Goal: Use online tool/utility: Utilize a website feature to perform a specific function

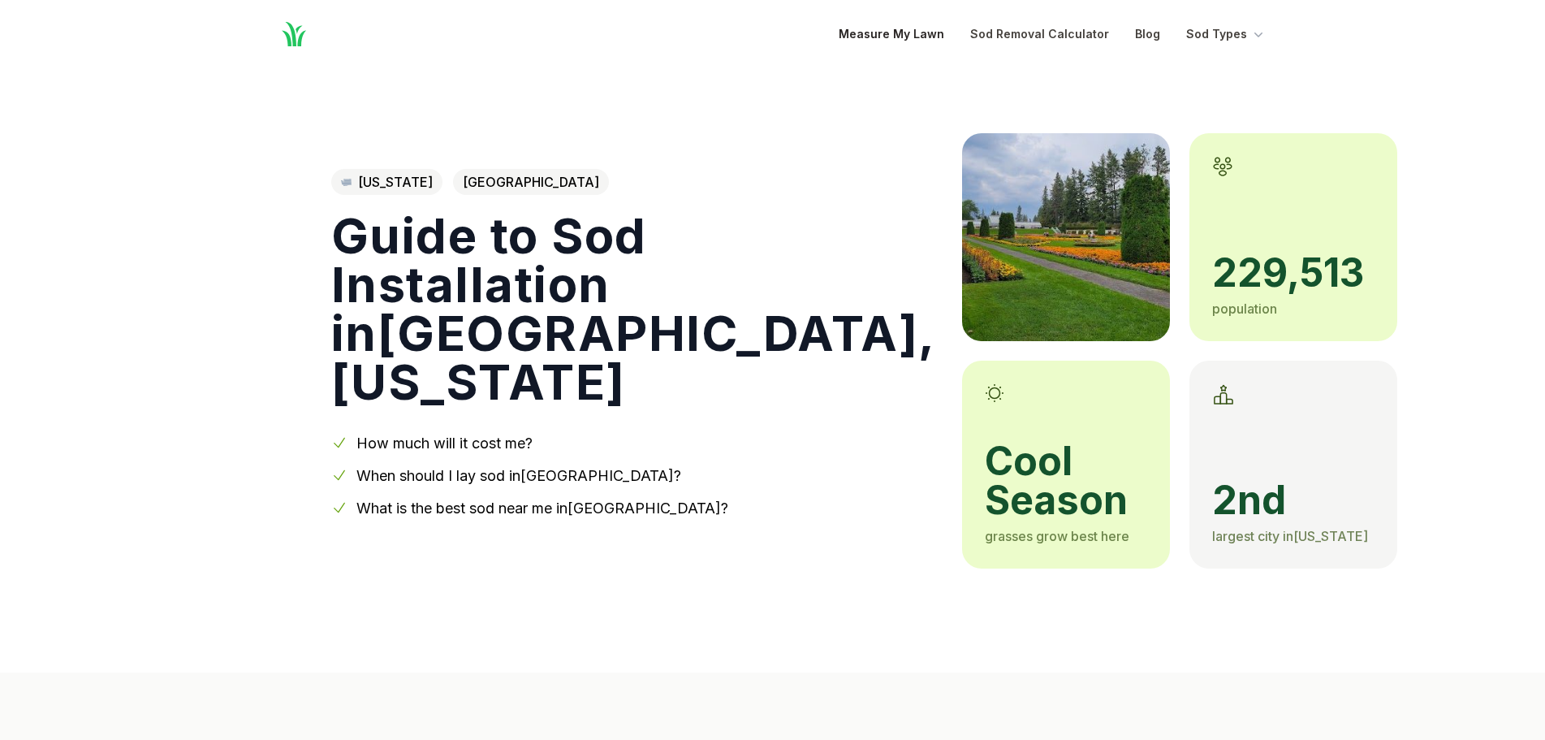
click at [920, 37] on link "Measure My Lawn" at bounding box center [892, 33] width 106 height 19
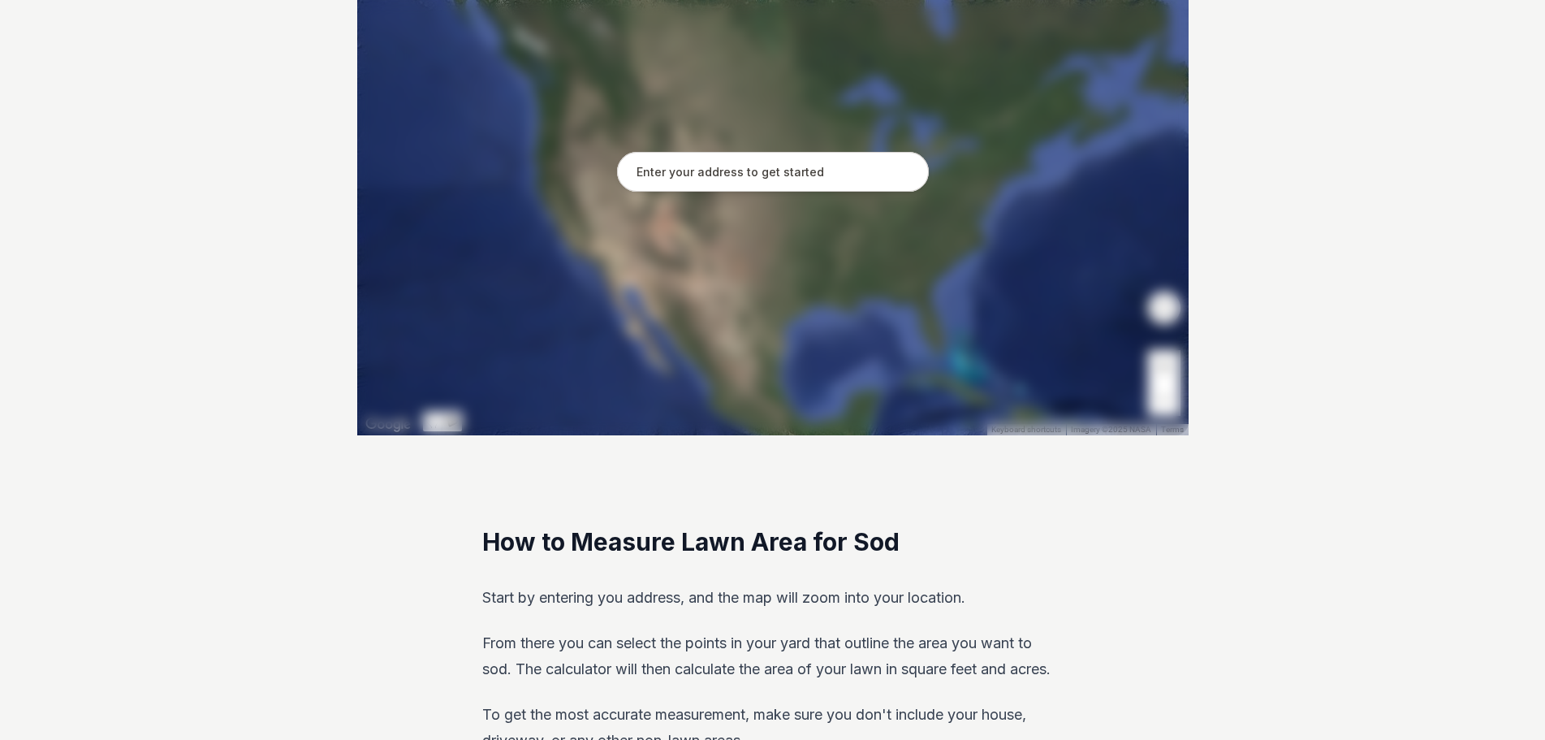
scroll to position [413, 0]
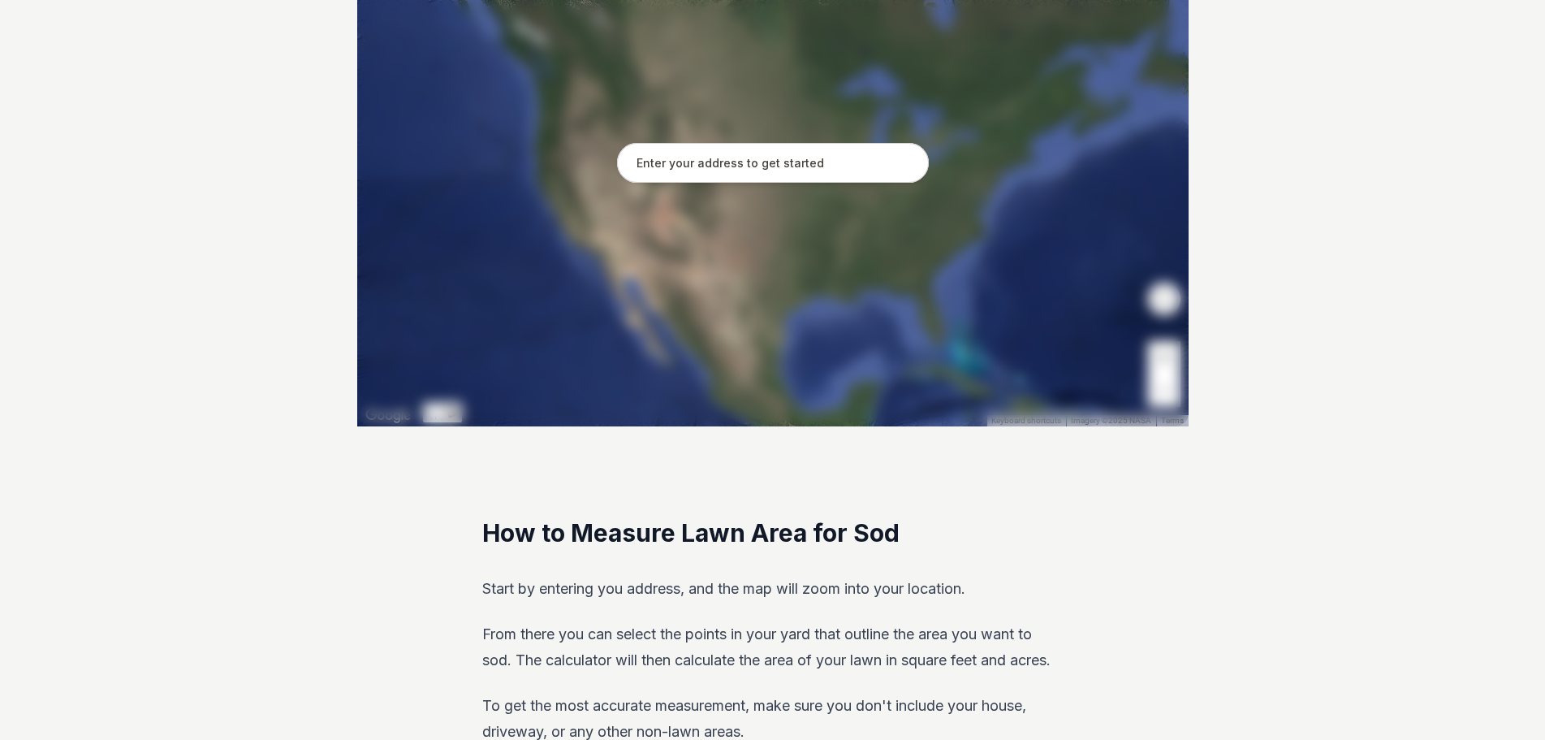
click at [716, 172] on input "text" at bounding box center [773, 163] width 312 height 41
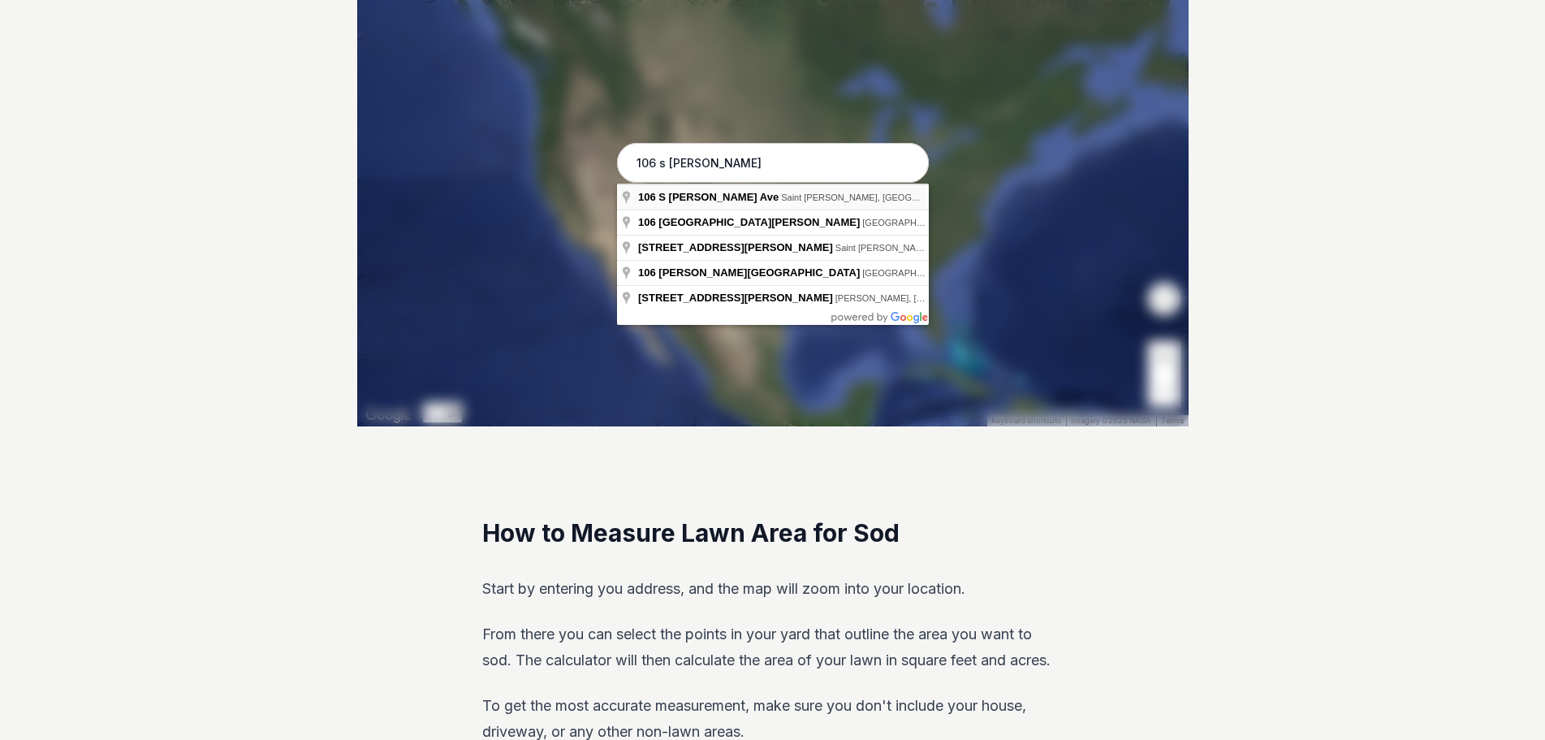
type input "[STREET_ADDRESS][PERSON_NAME][PERSON_NAME]"
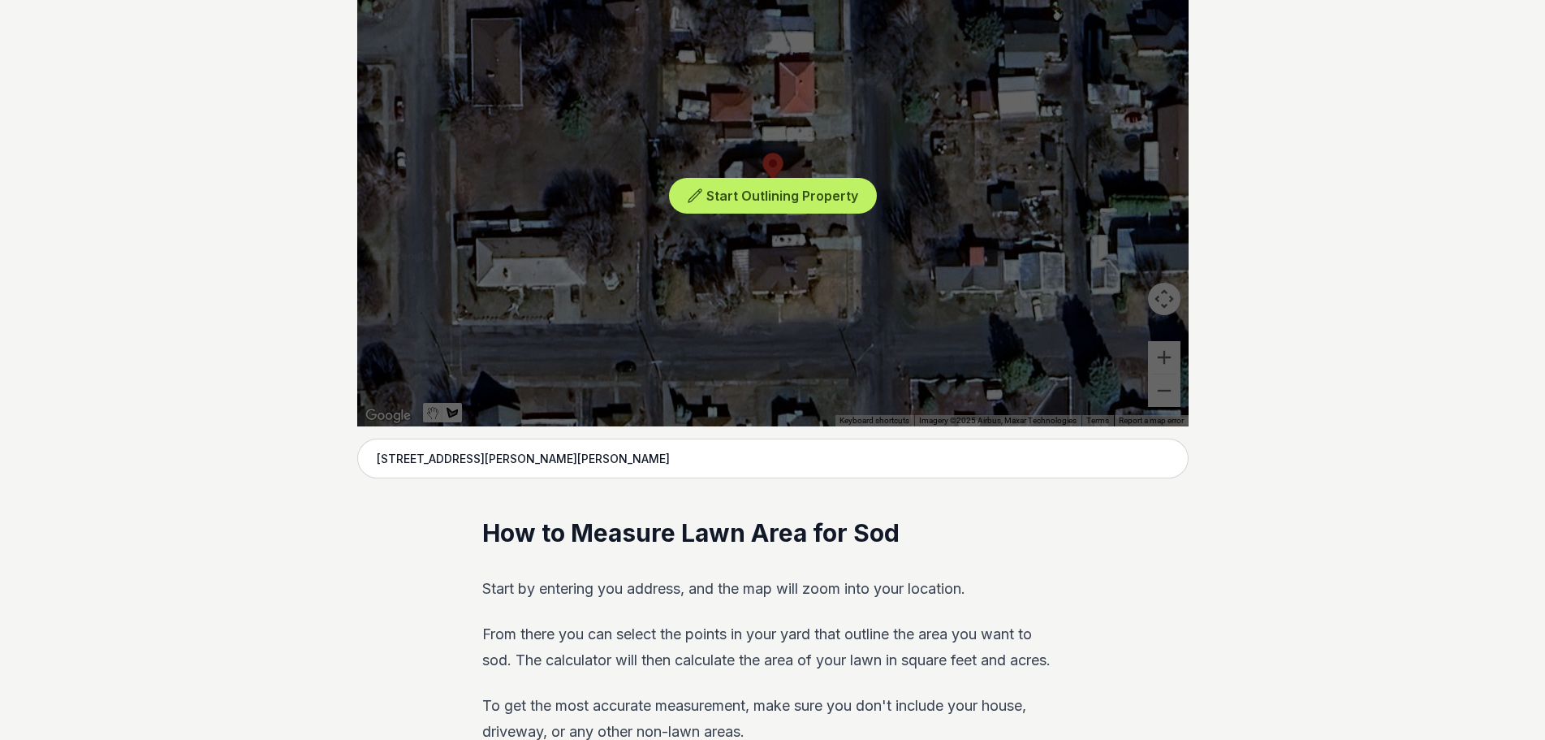
click at [819, 164] on div "Start Outlining Property" at bounding box center [772, 182] width 831 height 487
click at [791, 200] on span "Start Outlining Property" at bounding box center [782, 196] width 152 height 16
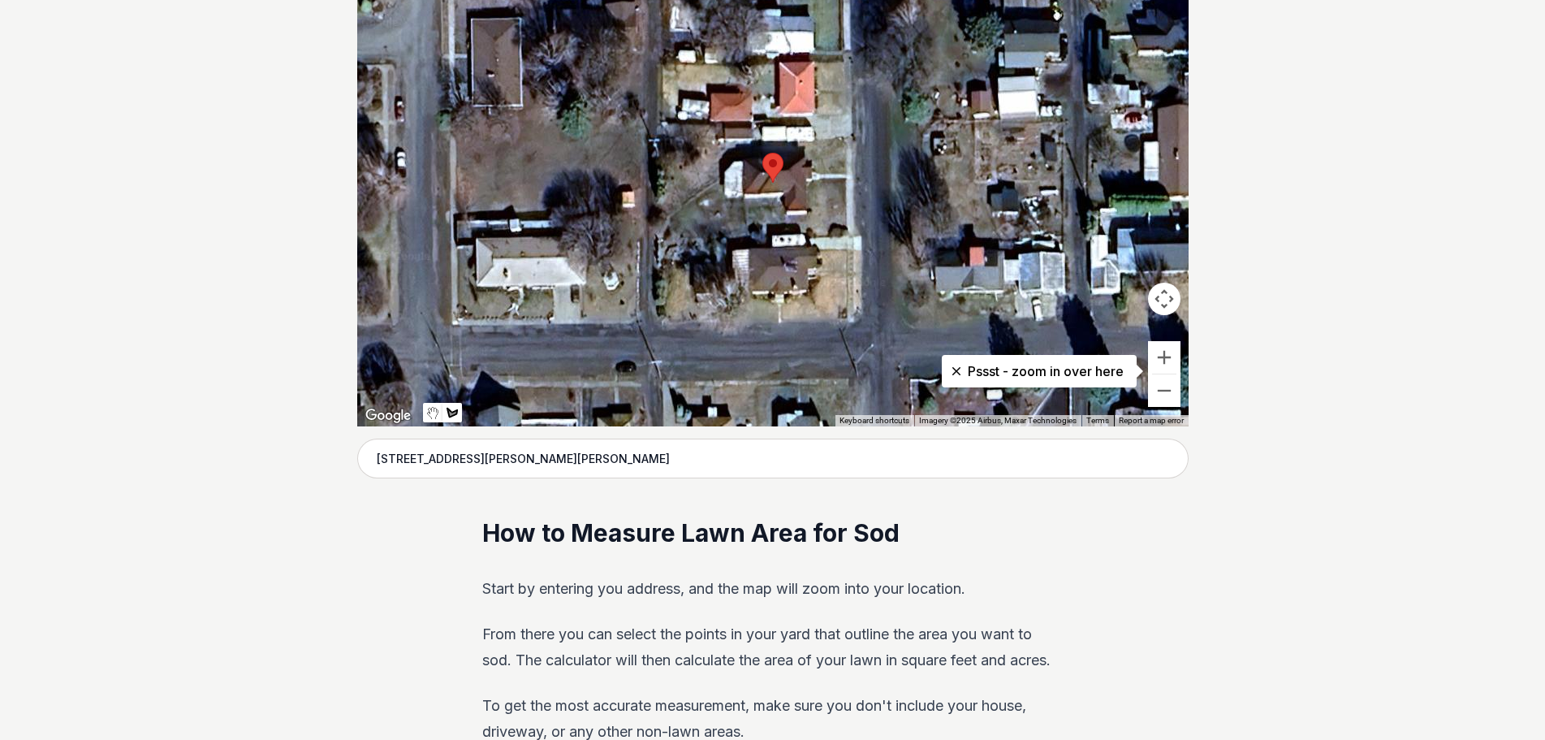
click at [845, 134] on div at bounding box center [772, 182] width 831 height 487
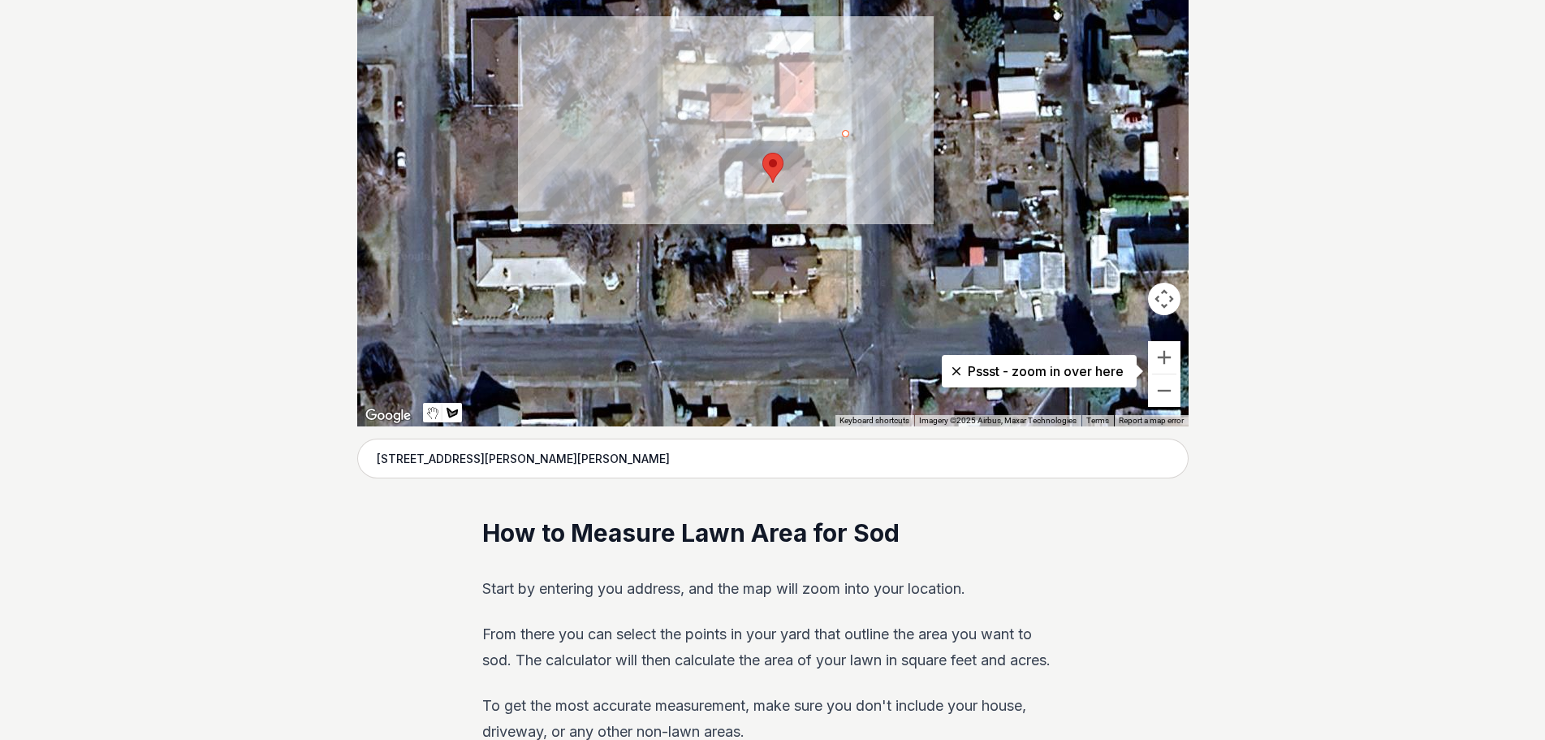
click at [662, 144] on div at bounding box center [772, 182] width 831 height 487
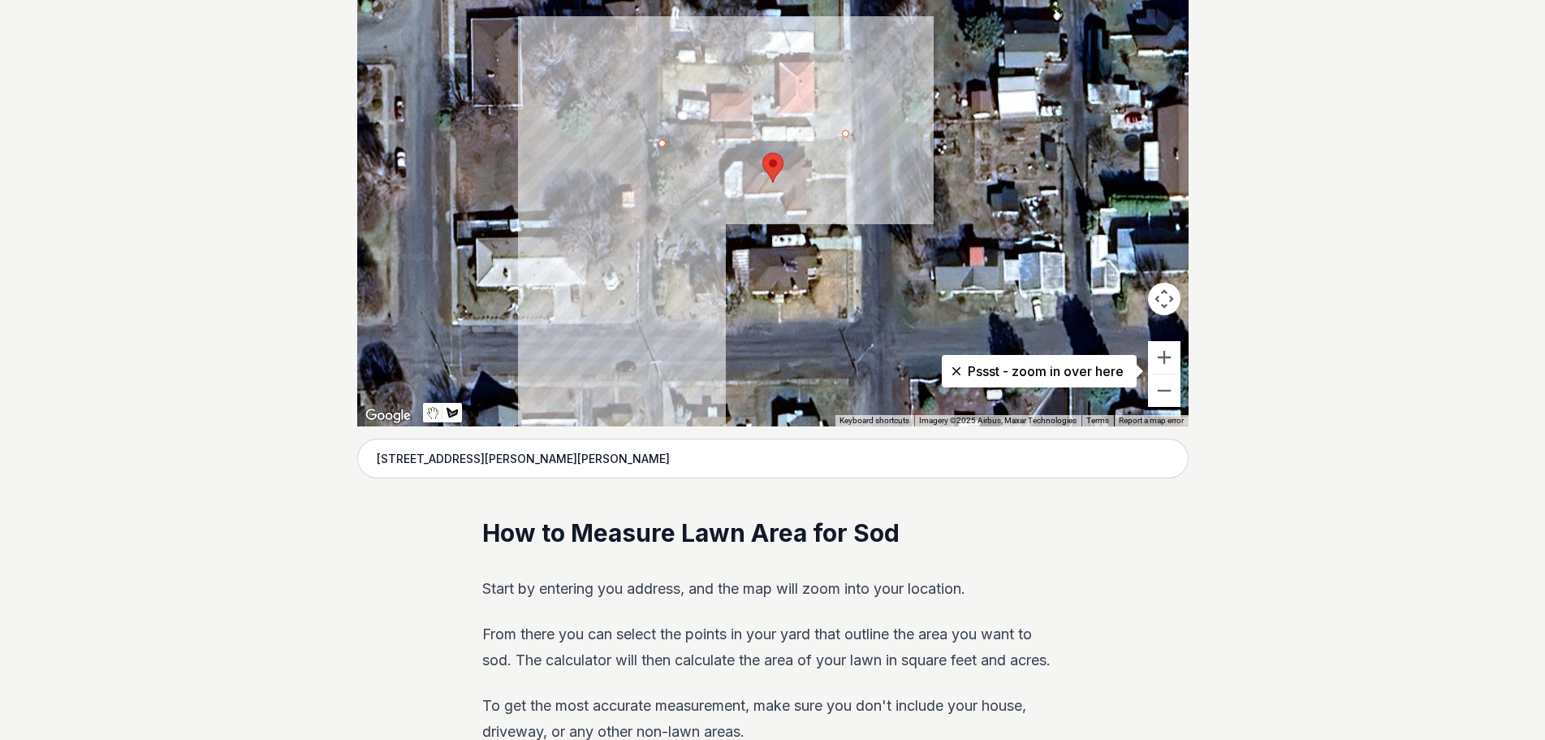
click at [664, 233] on div at bounding box center [772, 182] width 831 height 487
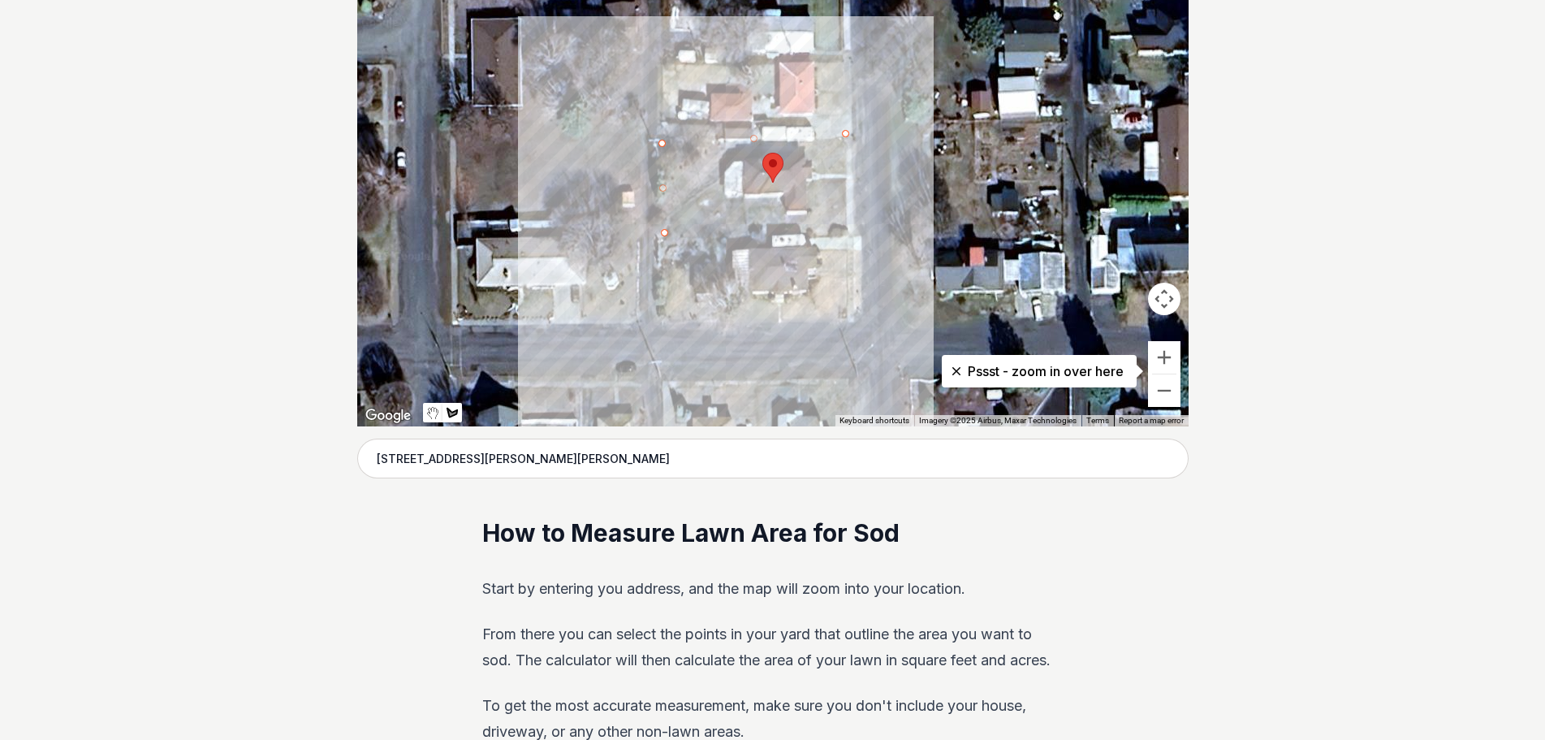
click at [845, 232] on div at bounding box center [772, 182] width 831 height 487
click at [845, 138] on div at bounding box center [772, 182] width 831 height 487
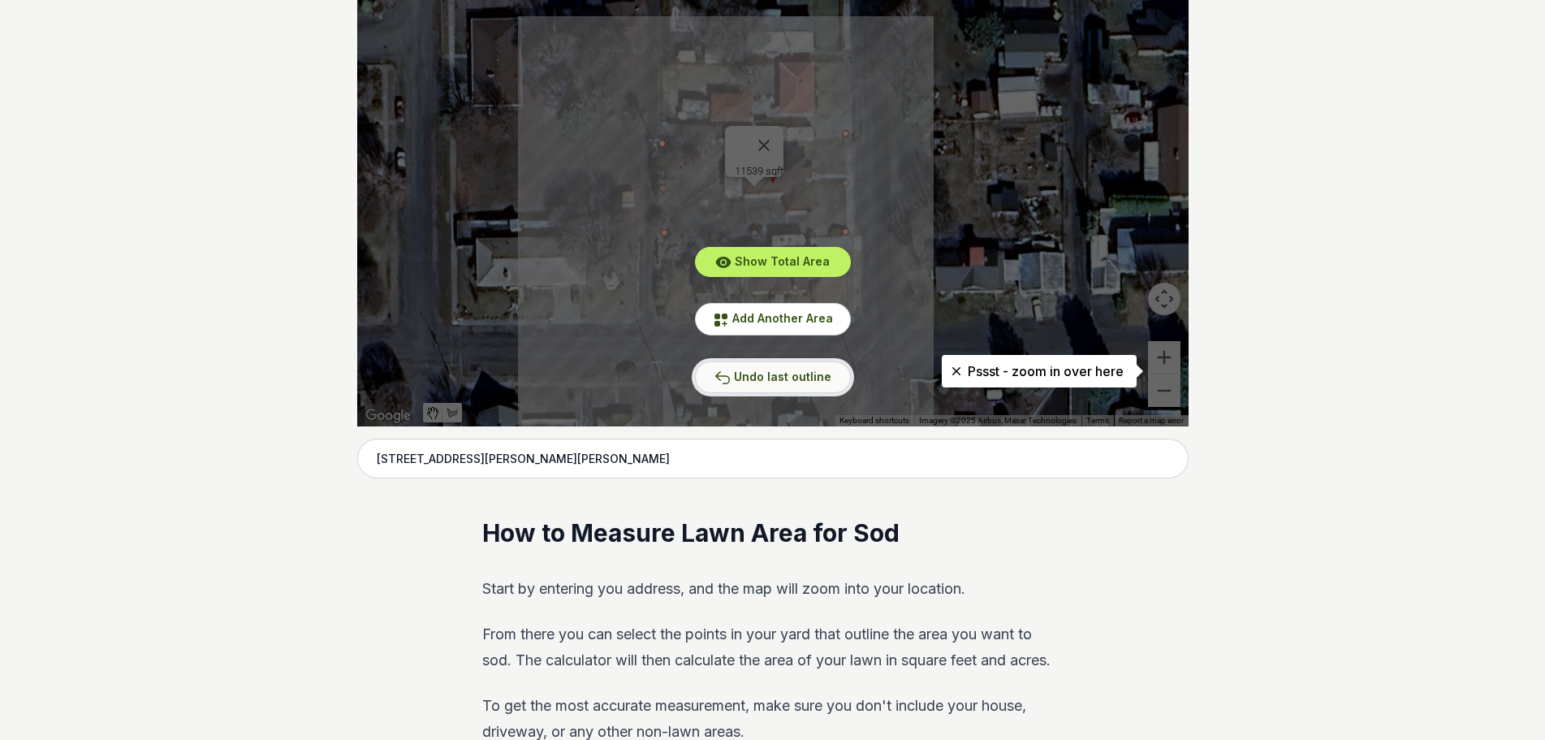
click at [784, 378] on span "Undo last outline" at bounding box center [782, 376] width 97 height 14
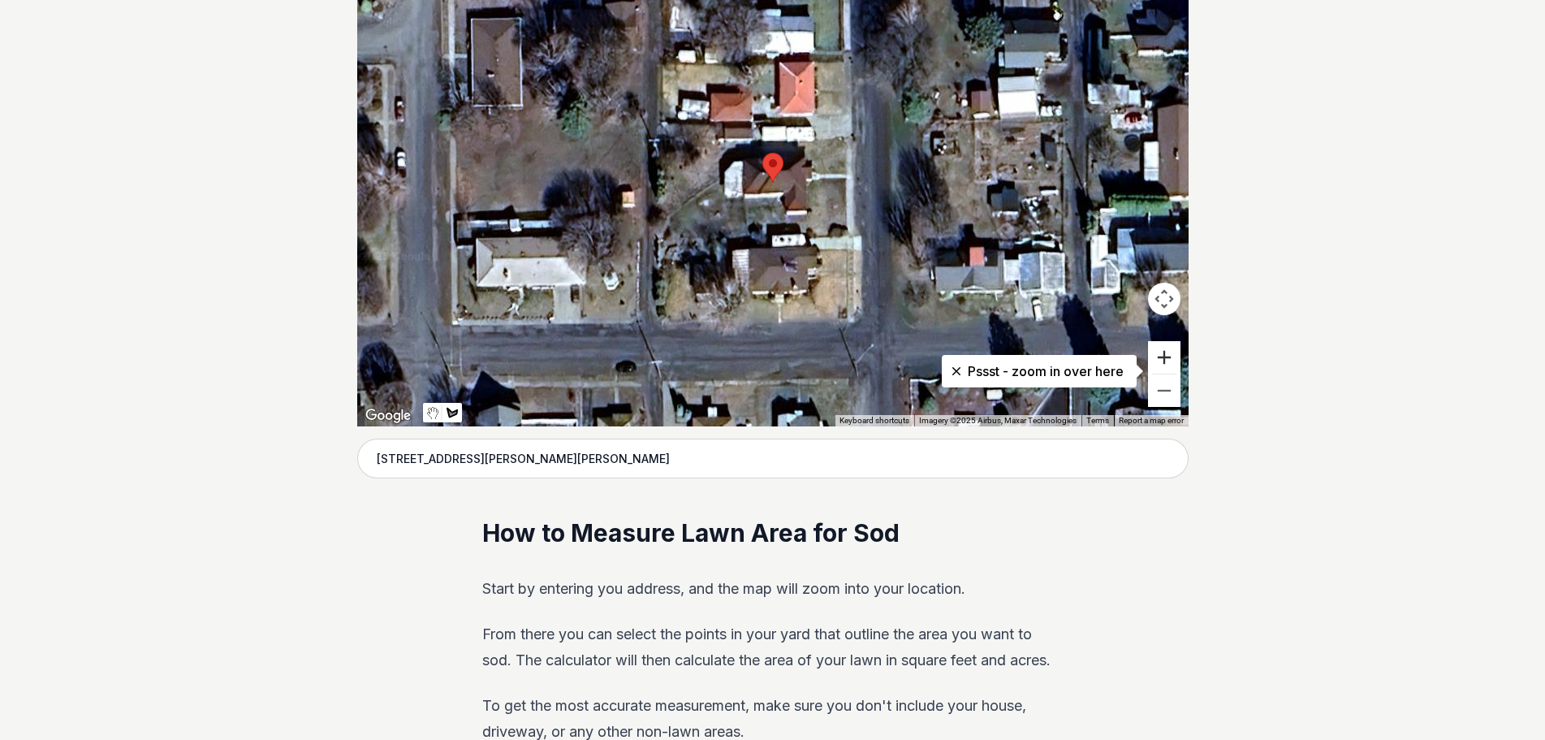
click at [1168, 350] on button "Zoom in" at bounding box center [1164, 357] width 32 height 32
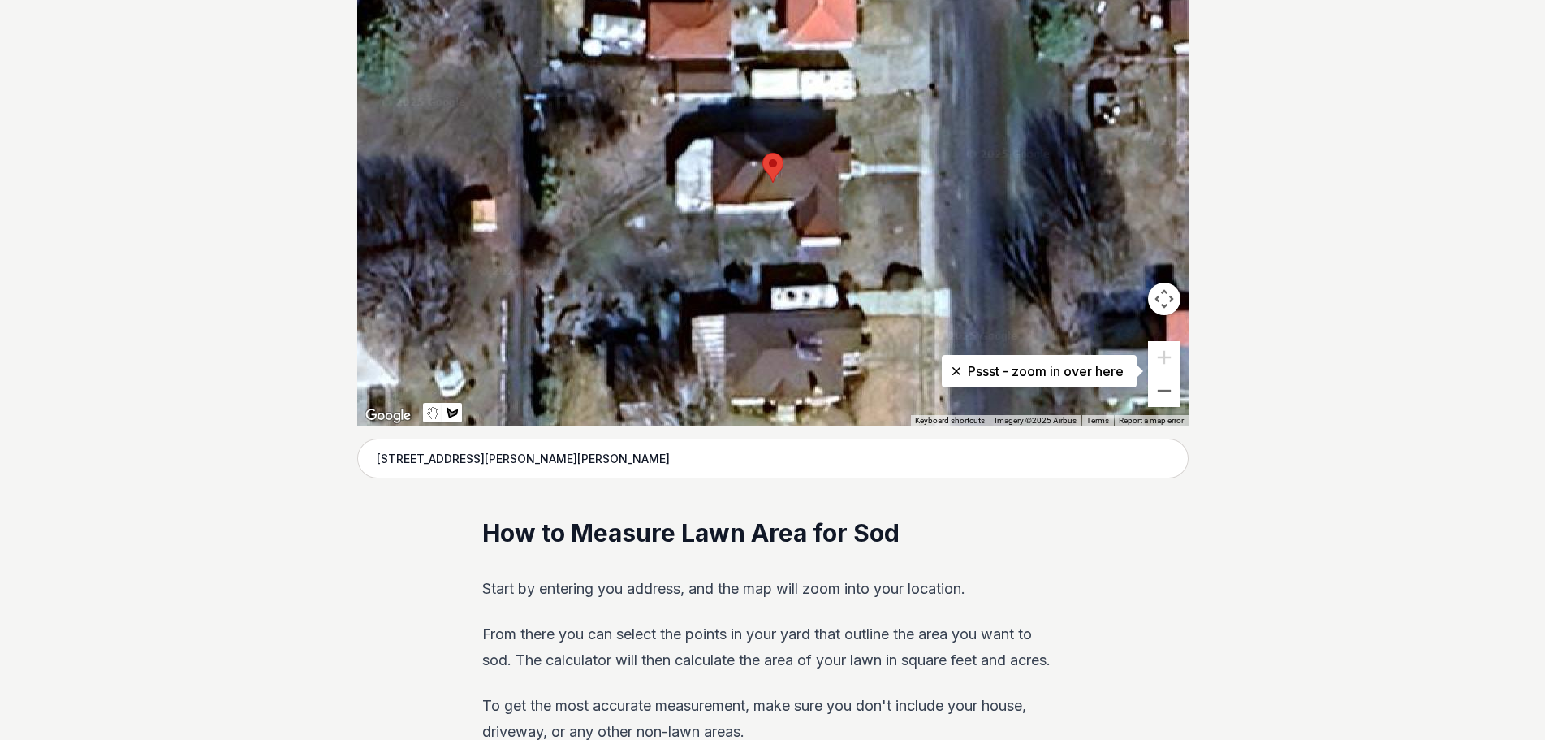
click at [919, 92] on div at bounding box center [772, 182] width 831 height 487
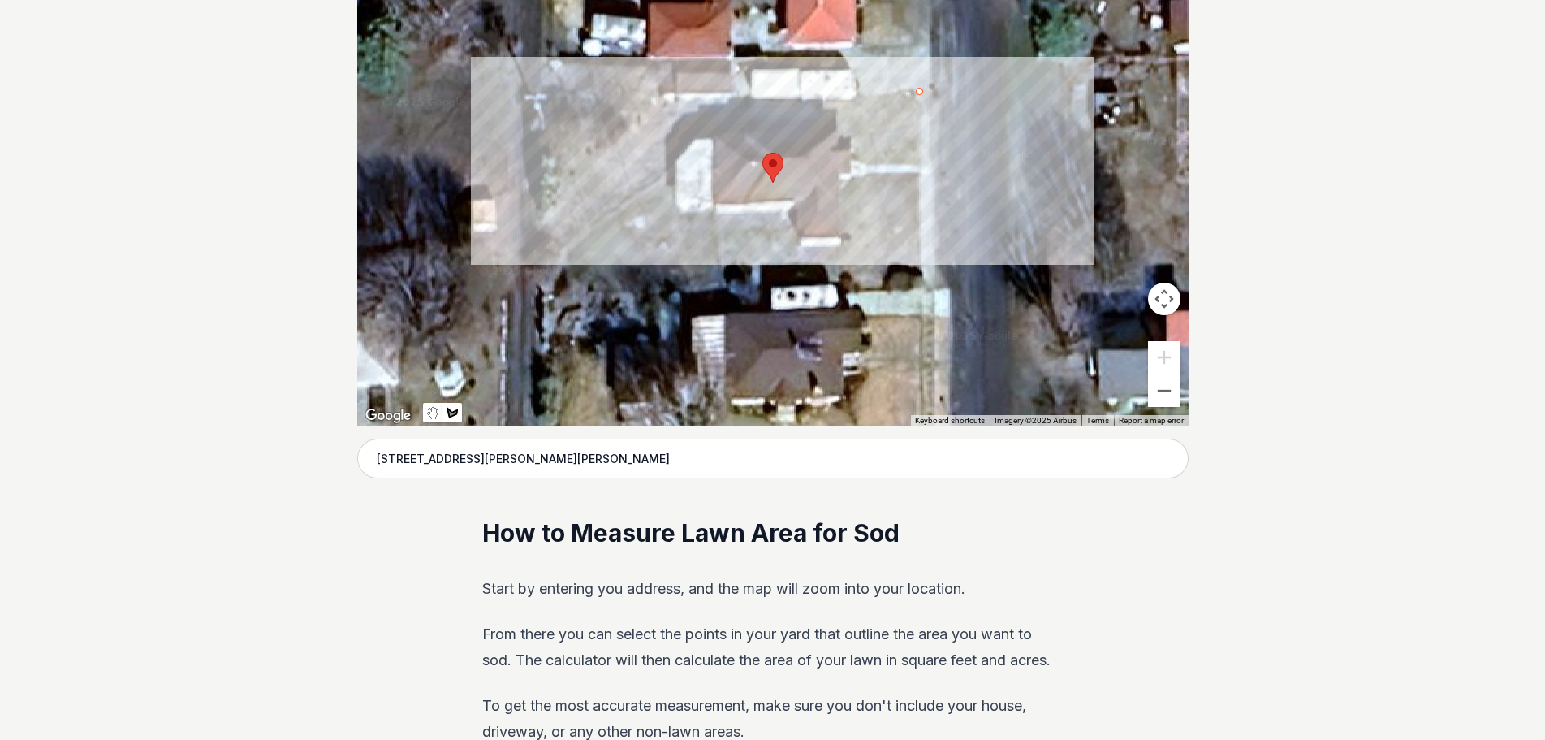
click at [653, 104] on div at bounding box center [772, 182] width 831 height 487
click at [657, 70] on div at bounding box center [772, 182] width 831 height 487
click at [546, 67] on div at bounding box center [772, 182] width 831 height 487
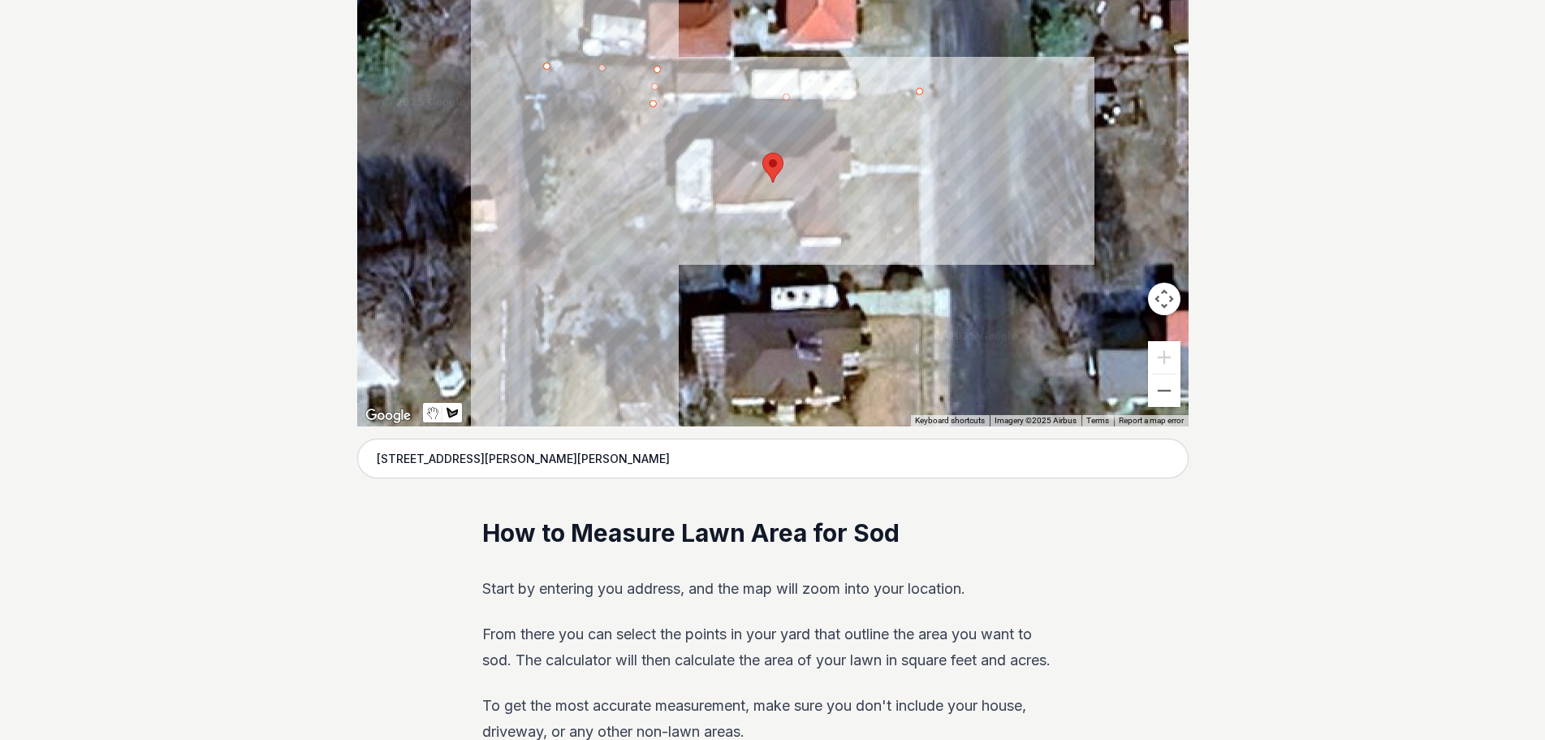
click at [542, 285] on div at bounding box center [772, 182] width 831 height 487
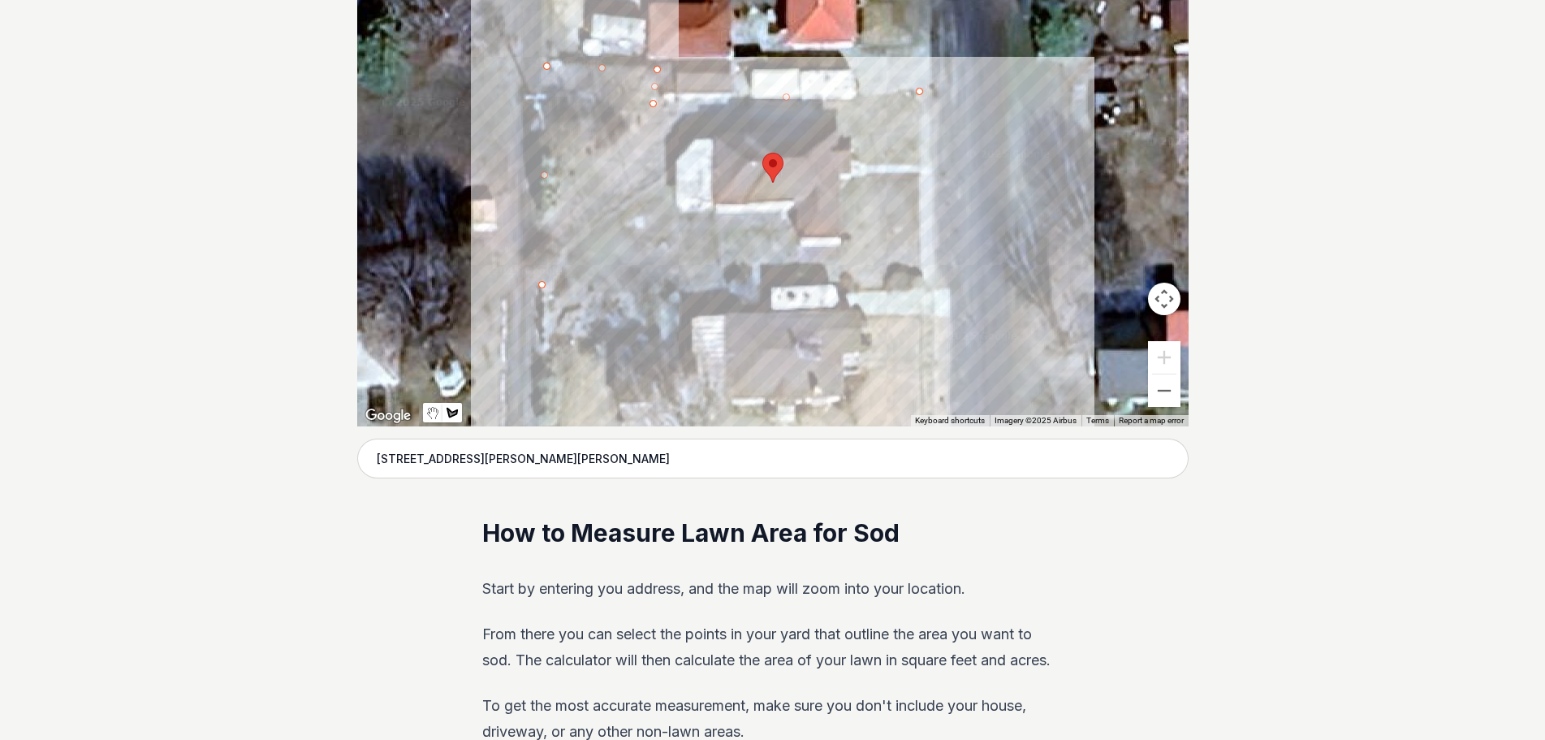
click at [920, 275] on div at bounding box center [772, 182] width 831 height 487
click at [916, 173] on div at bounding box center [772, 182] width 831 height 487
click at [844, 185] on div at bounding box center [772, 182] width 831 height 487
click at [847, 247] on div at bounding box center [772, 182] width 831 height 487
click at [801, 247] on div at bounding box center [772, 182] width 831 height 487
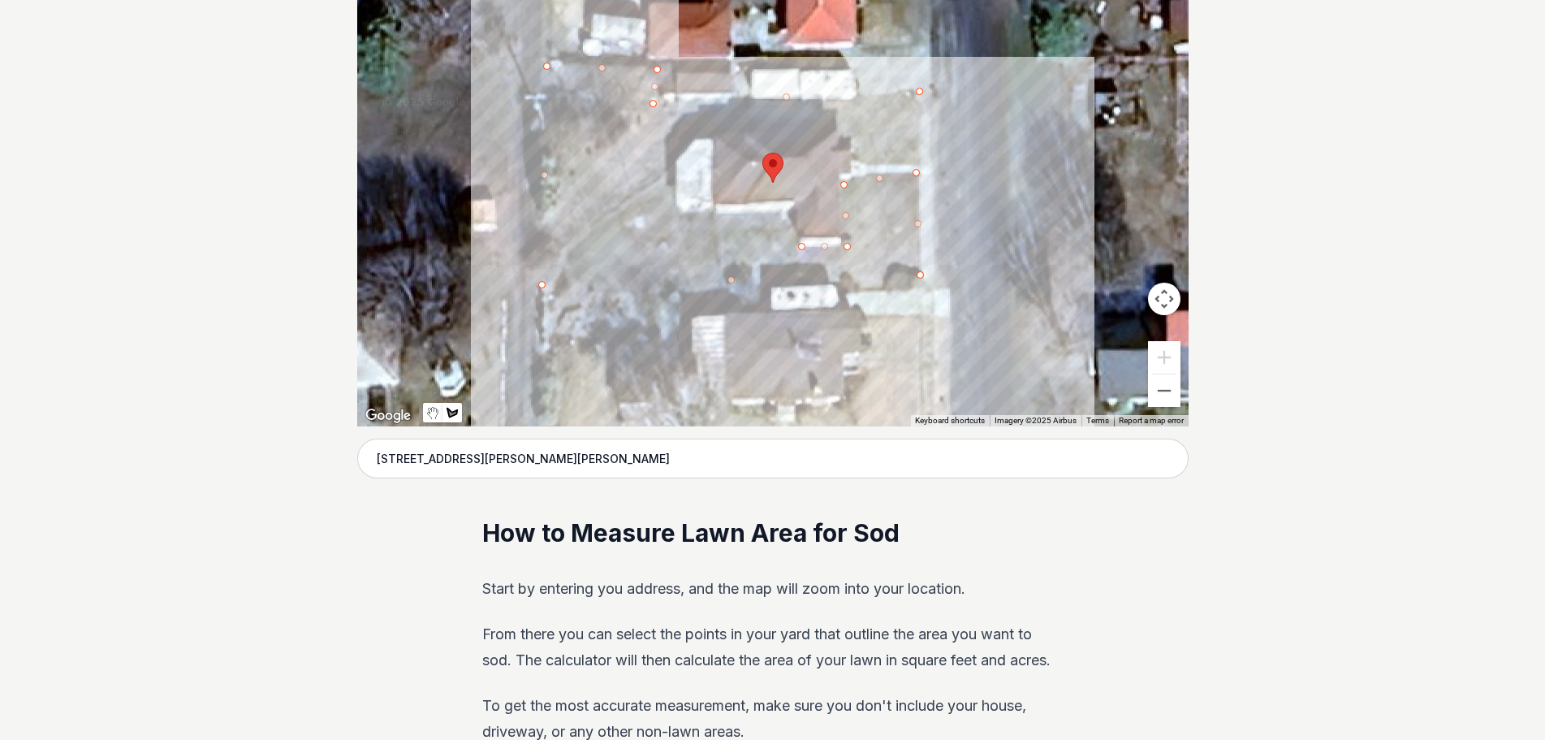
click at [801, 247] on div at bounding box center [772, 182] width 831 height 487
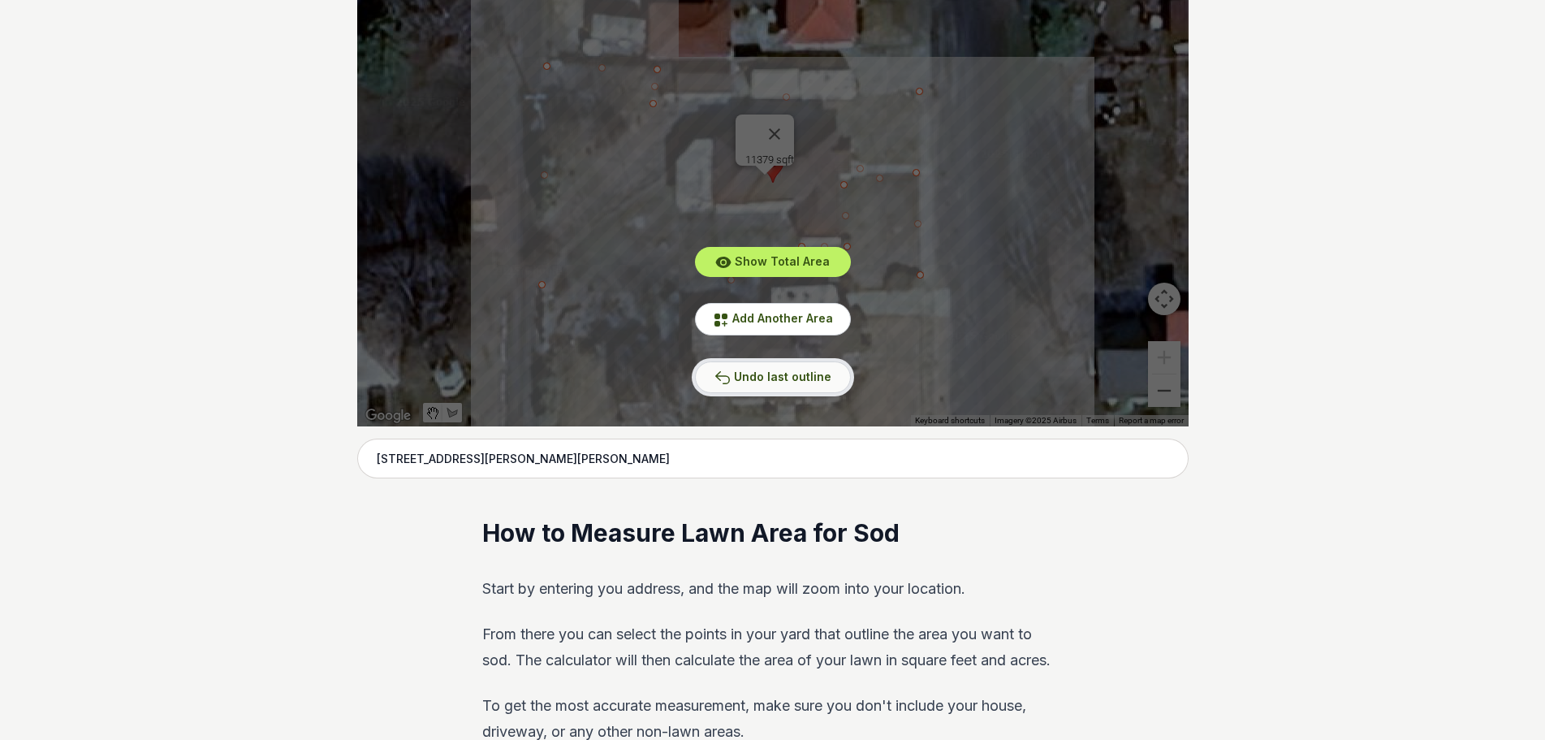
click at [804, 375] on span "Undo last outline" at bounding box center [782, 376] width 97 height 14
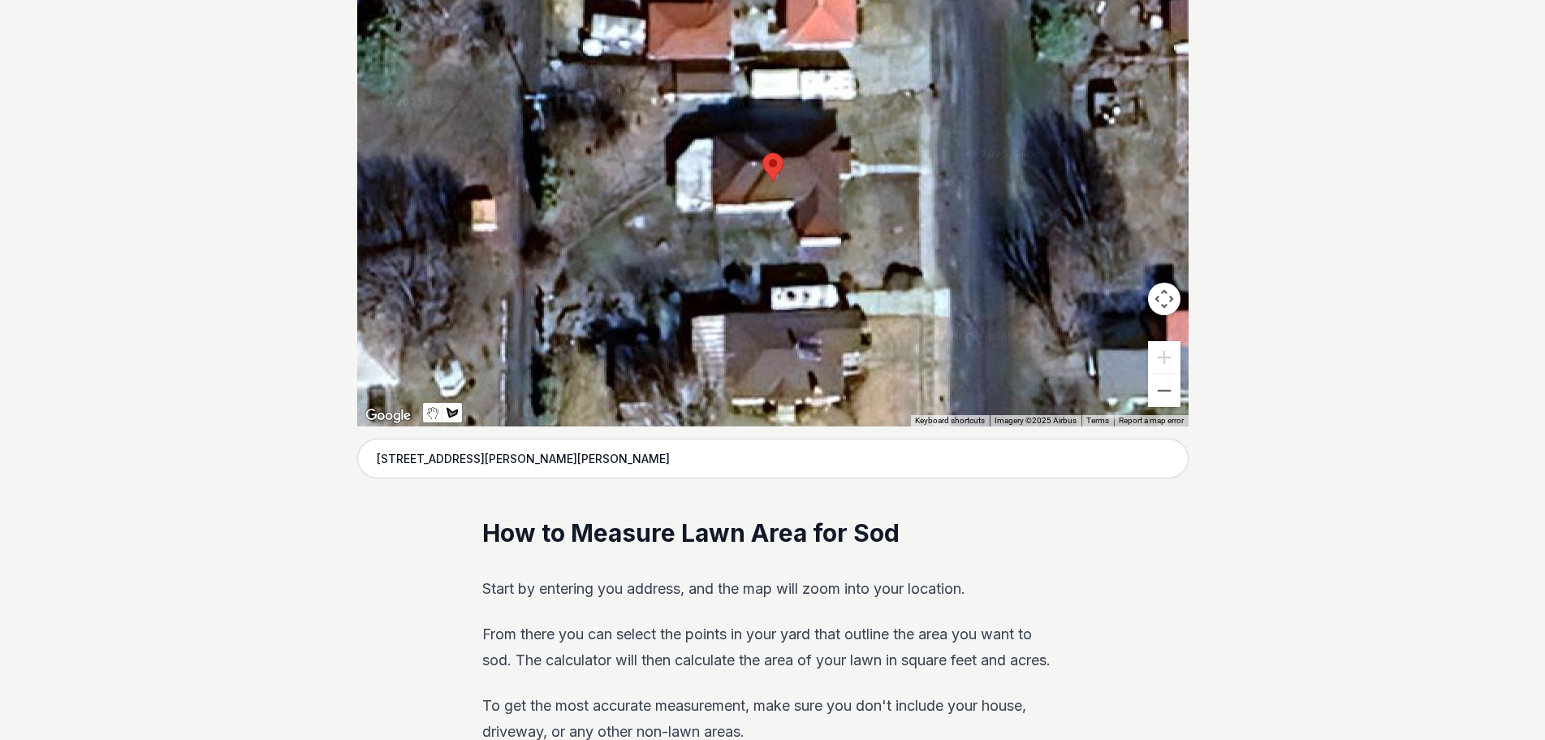
click at [545, 67] on div at bounding box center [772, 182] width 831 height 487
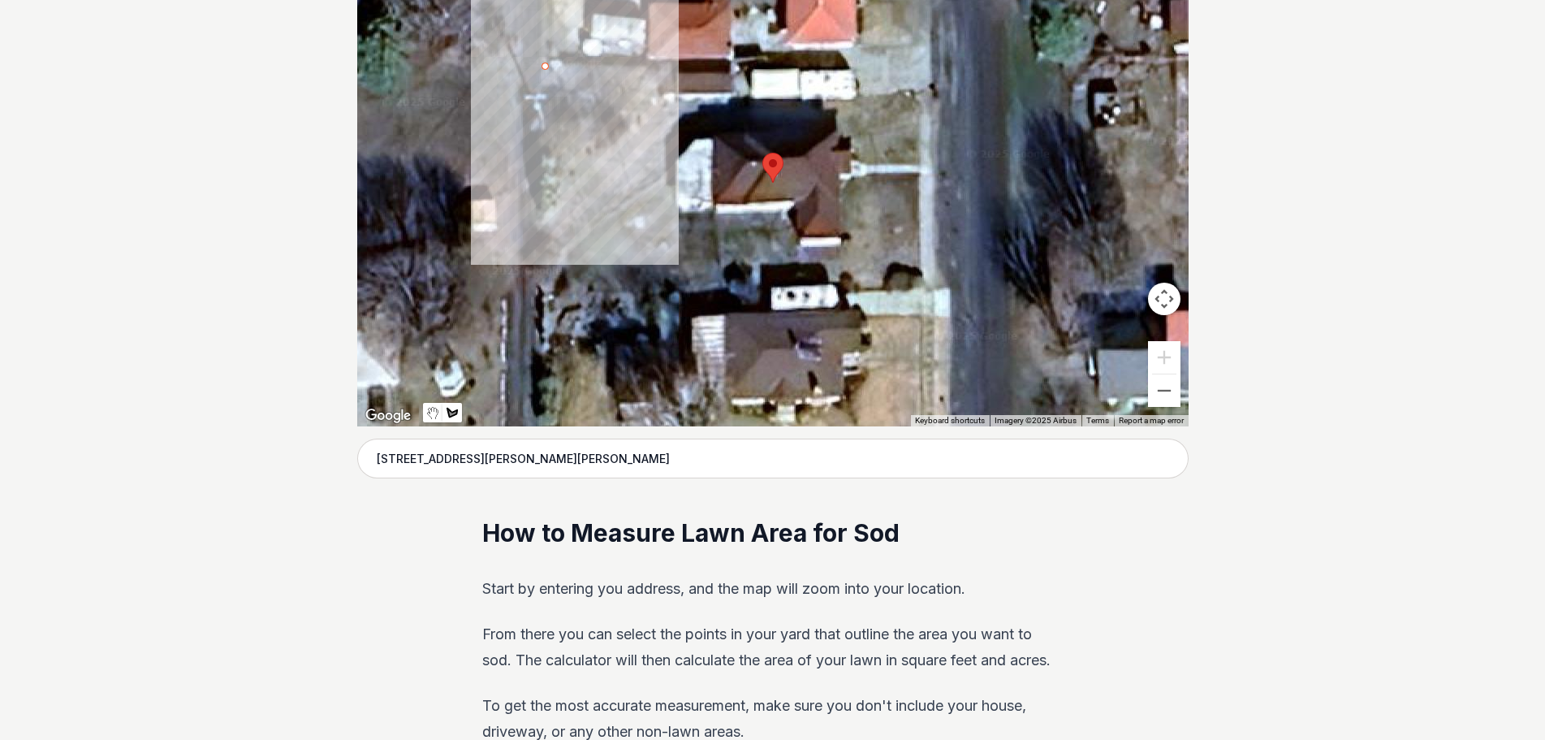
click at [661, 64] on div at bounding box center [772, 182] width 831 height 487
click at [662, 101] on div at bounding box center [772, 182] width 831 height 487
click at [611, 110] on div at bounding box center [772, 182] width 831 height 487
click at [617, 135] on div at bounding box center [772, 182] width 831 height 487
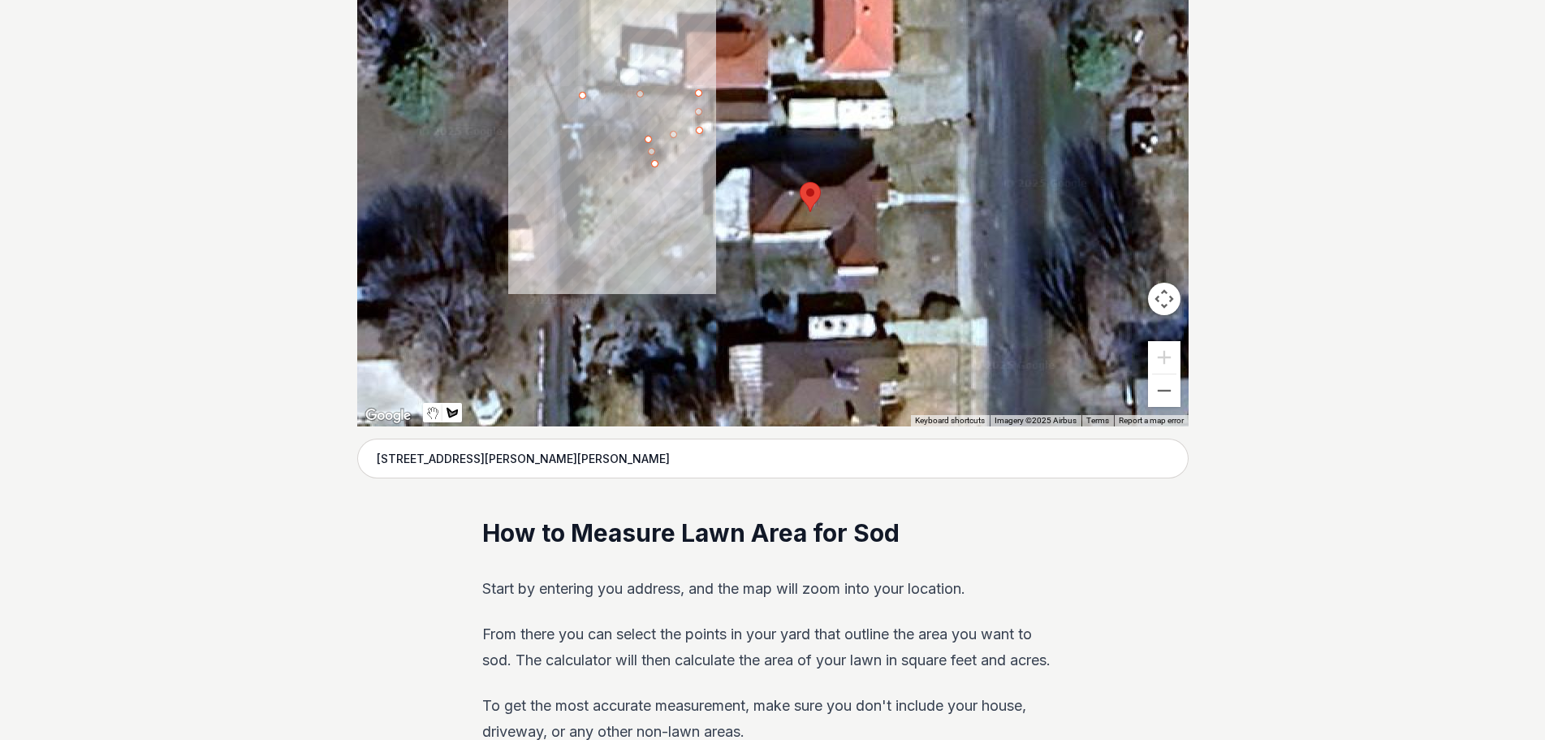
drag, startPoint x: 617, startPoint y: 135, endPoint x: 658, endPoint y: 166, distance: 51.0
click at [658, 166] on div at bounding box center [772, 182] width 831 height 487
click at [700, 204] on div at bounding box center [772, 182] width 831 height 487
click at [673, 251] on div at bounding box center [772, 182] width 831 height 487
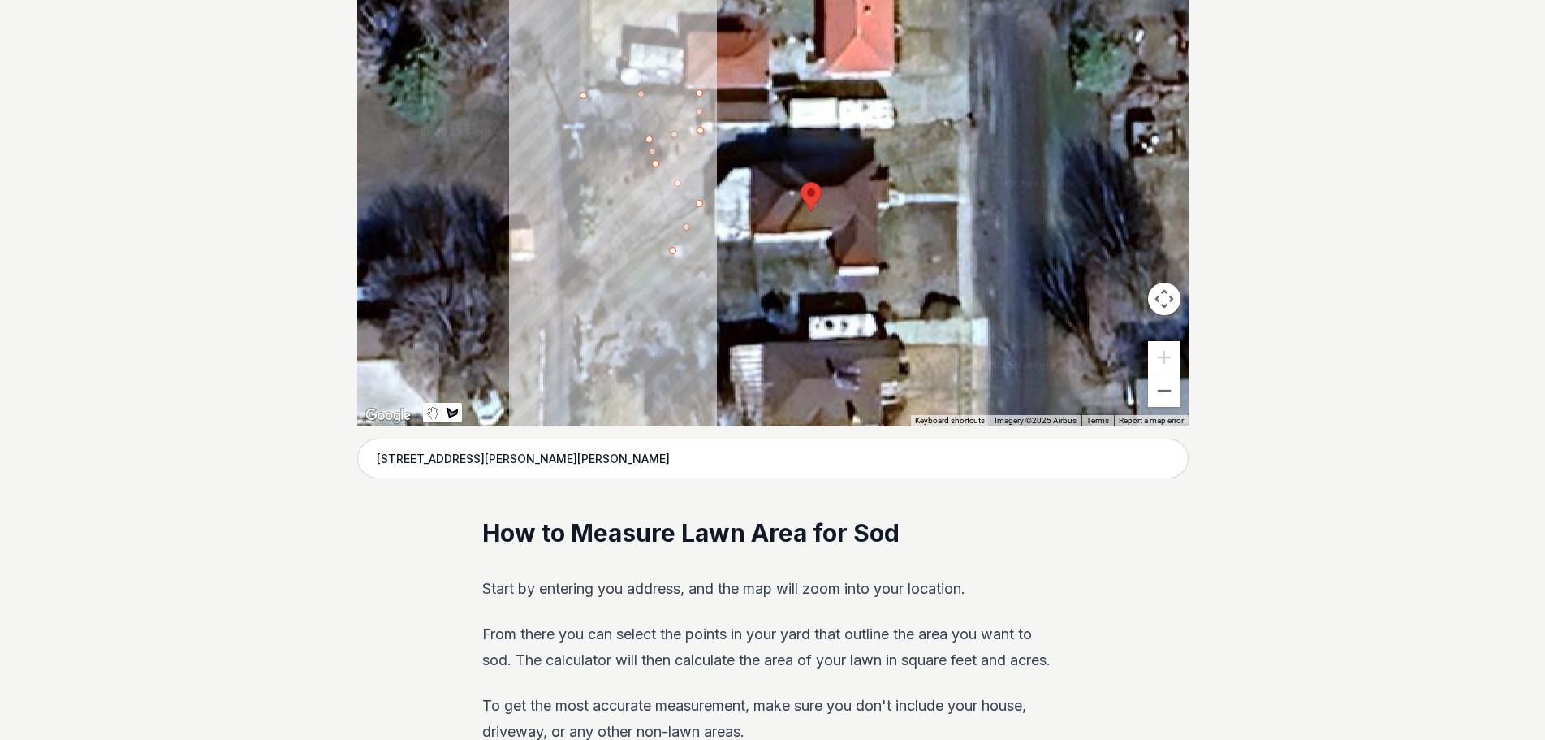
click at [638, 283] on div at bounding box center [772, 182] width 831 height 487
click at [602, 257] on div at bounding box center [772, 182] width 831 height 487
click at [576, 221] on div at bounding box center [772, 182] width 831 height 487
click at [611, 189] on div at bounding box center [772, 182] width 831 height 487
click at [586, 182] on div at bounding box center [772, 182] width 831 height 487
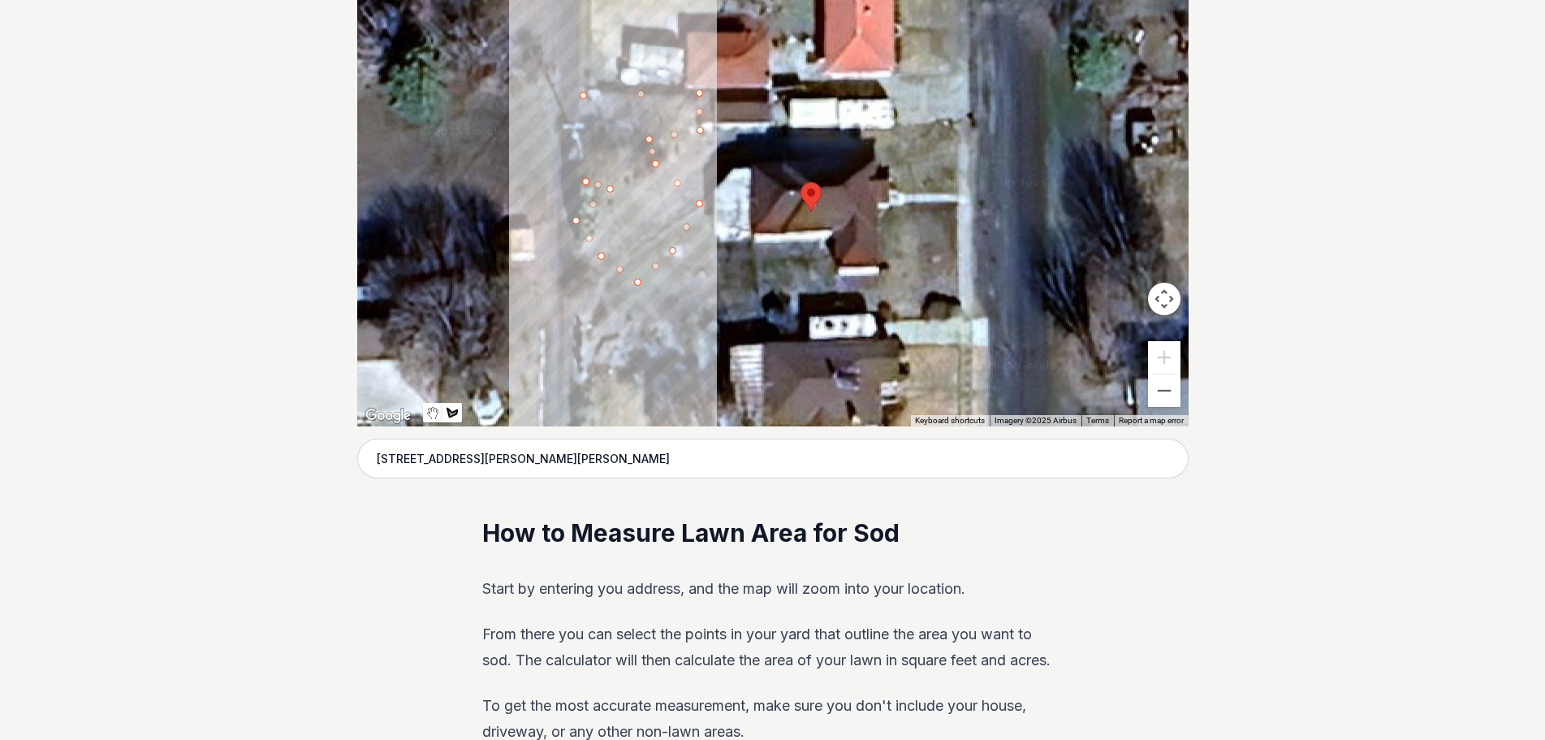
click at [615, 153] on div at bounding box center [772, 182] width 831 height 487
click at [590, 120] on div at bounding box center [772, 182] width 831 height 487
click at [581, 99] on div at bounding box center [772, 182] width 831 height 487
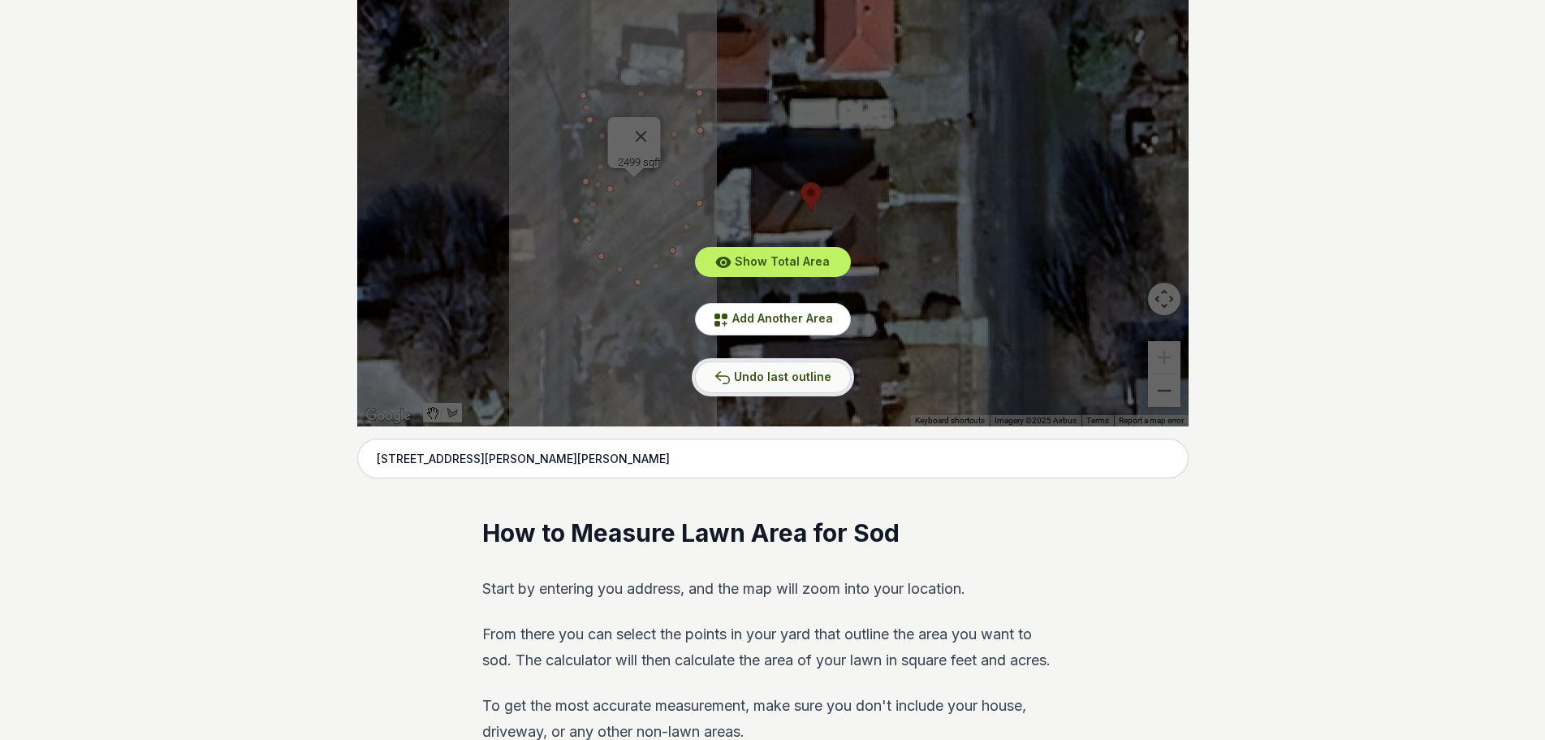
click at [787, 373] on span "Undo last outline" at bounding box center [782, 376] width 97 height 14
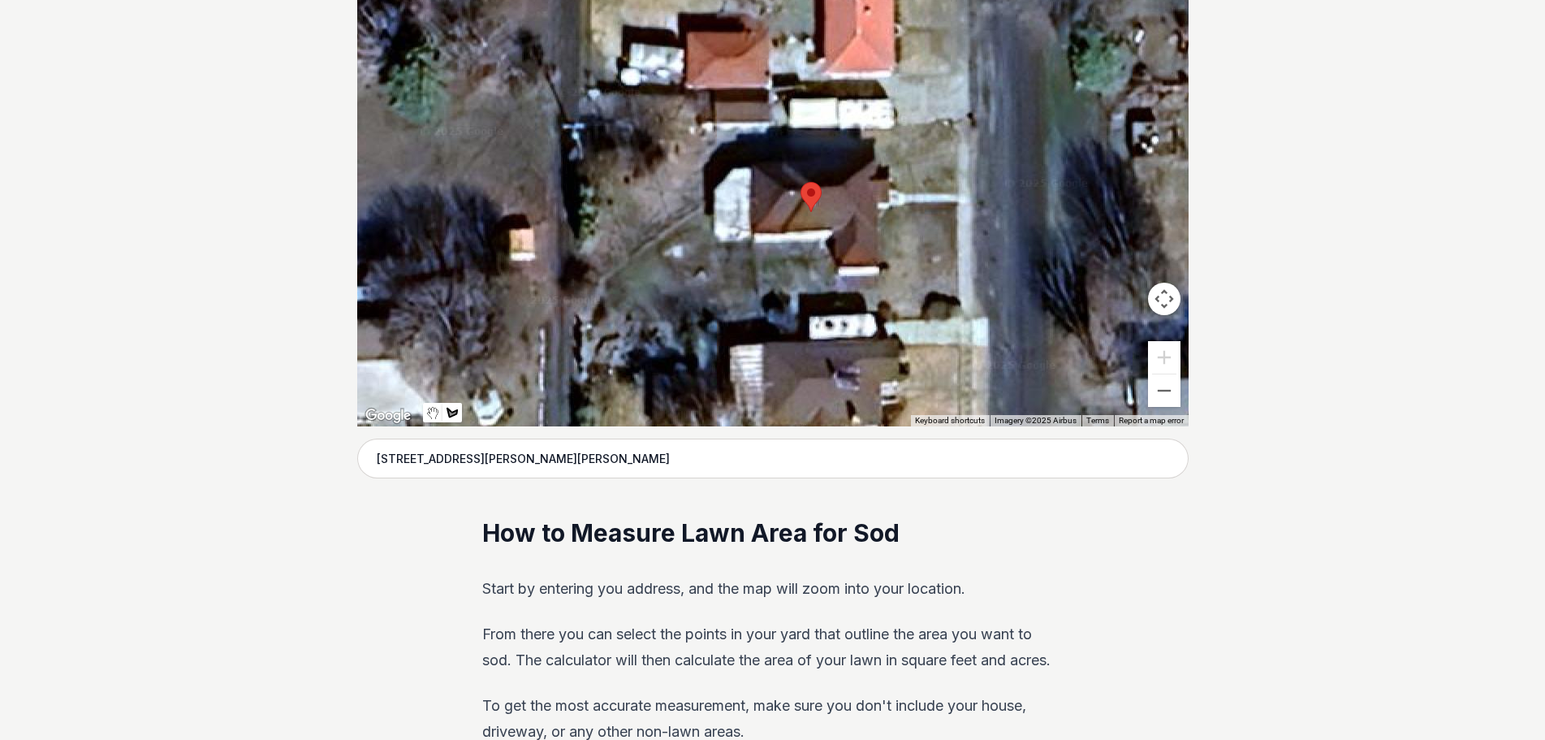
click at [922, 123] on div at bounding box center [772, 182] width 831 height 487
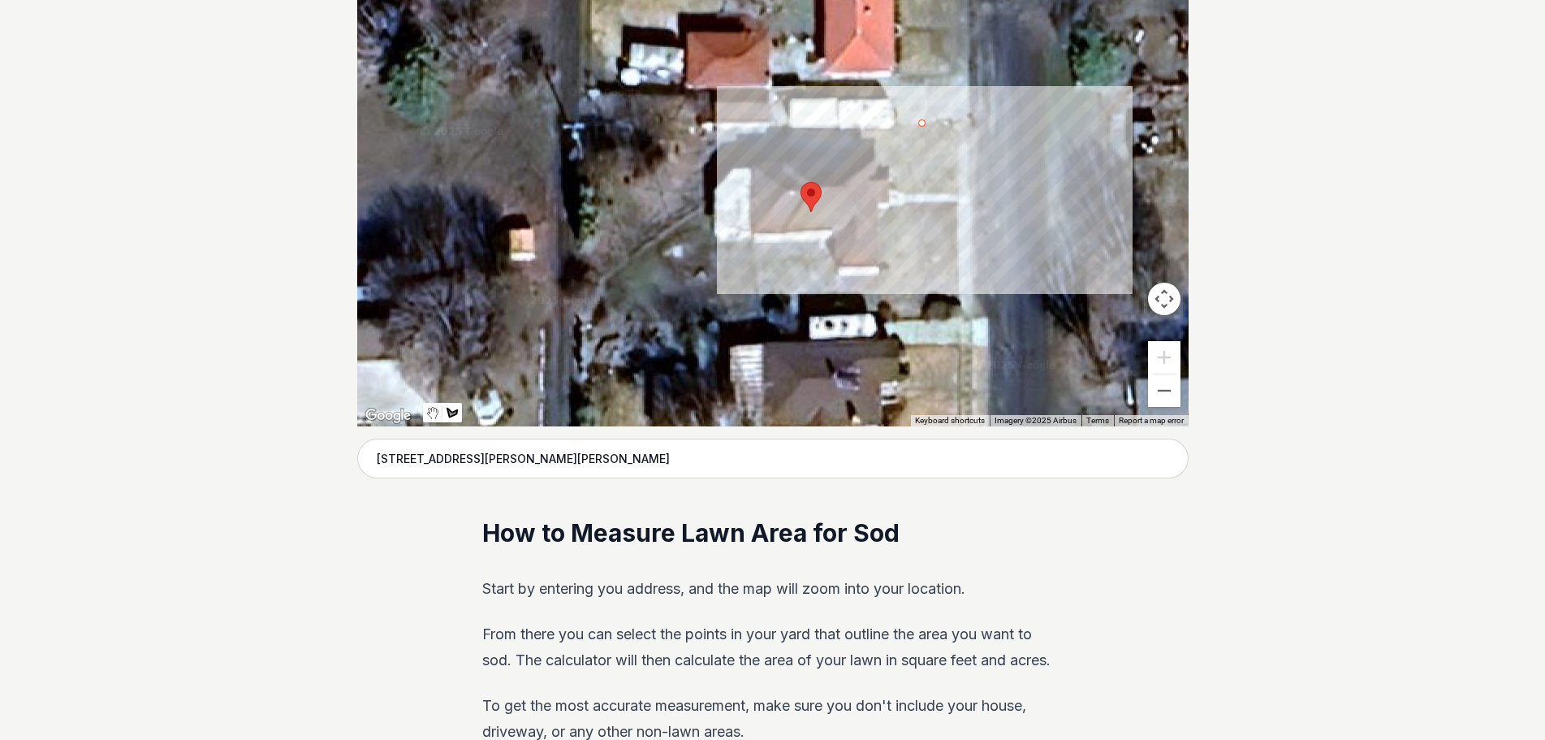
click at [942, 133] on div at bounding box center [772, 182] width 831 height 487
click at [950, 145] on div at bounding box center [772, 182] width 831 height 487
click at [956, 159] on div at bounding box center [772, 182] width 831 height 487
click at [956, 181] on div at bounding box center [772, 182] width 831 height 487
click at [941, 189] on div at bounding box center [772, 182] width 831 height 487
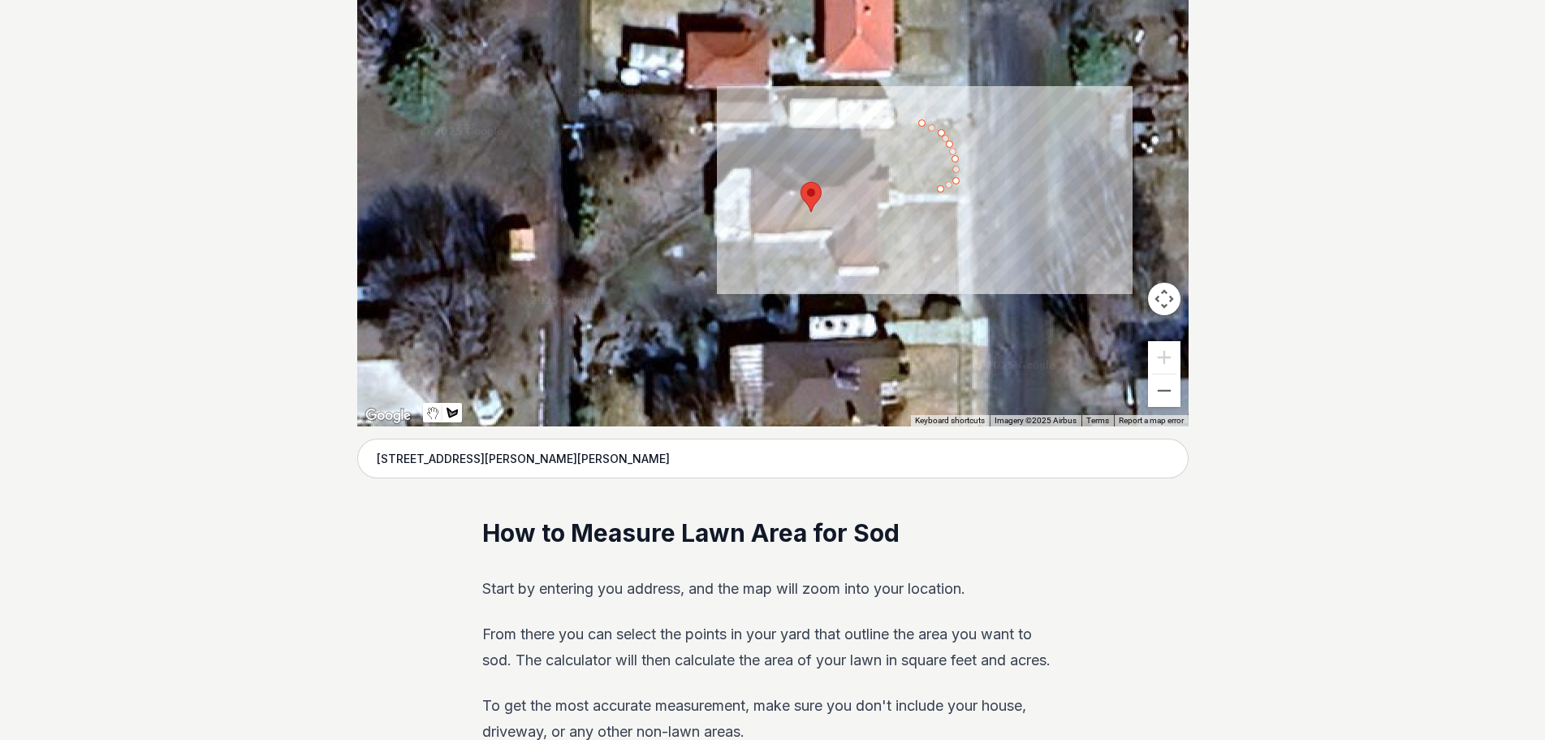
click at [922, 191] on div at bounding box center [772, 182] width 831 height 487
click at [920, 135] on div at bounding box center [772, 182] width 831 height 487
click at [921, 124] on div at bounding box center [772, 182] width 831 height 487
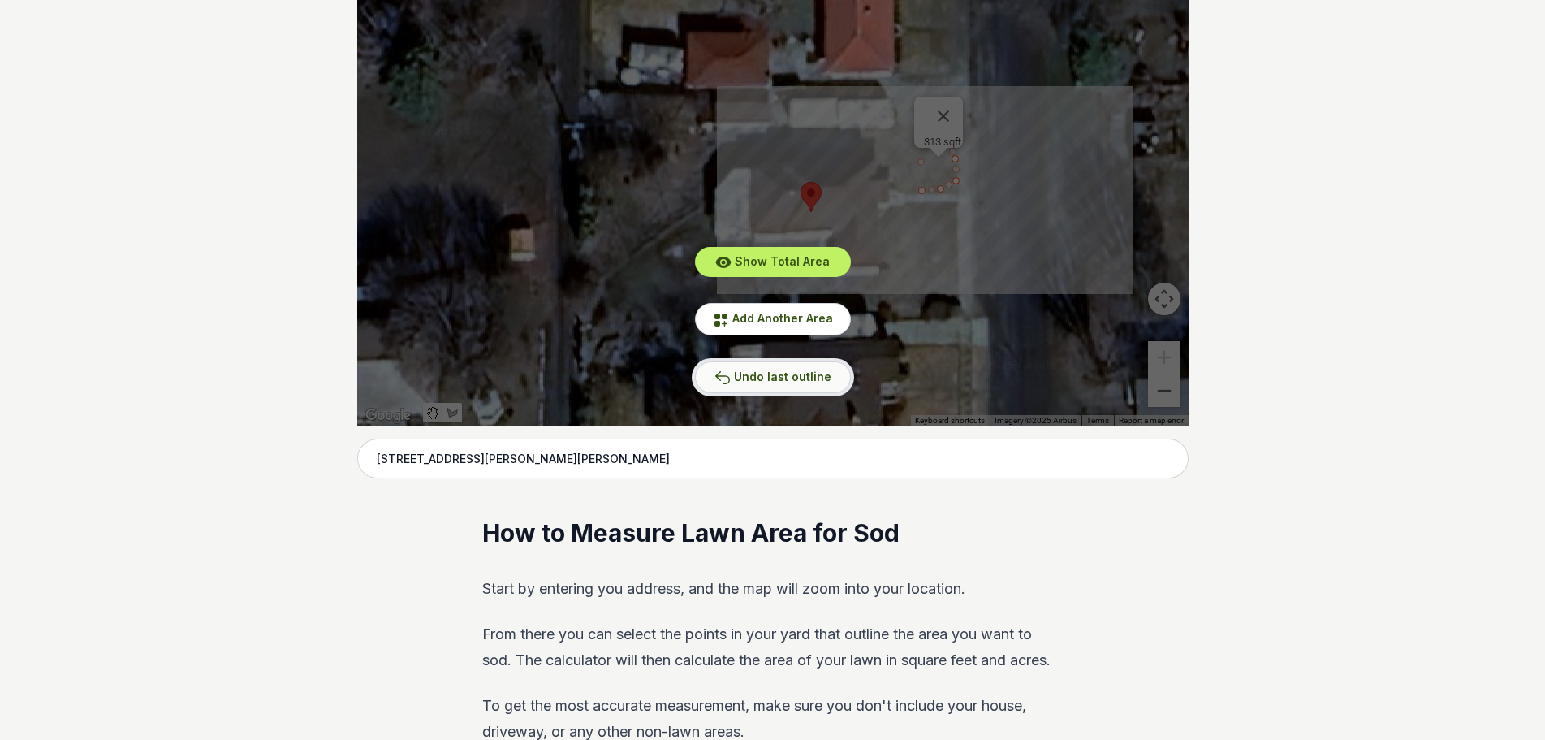
click at [797, 384] on button "Undo last outline" at bounding box center [773, 377] width 156 height 32
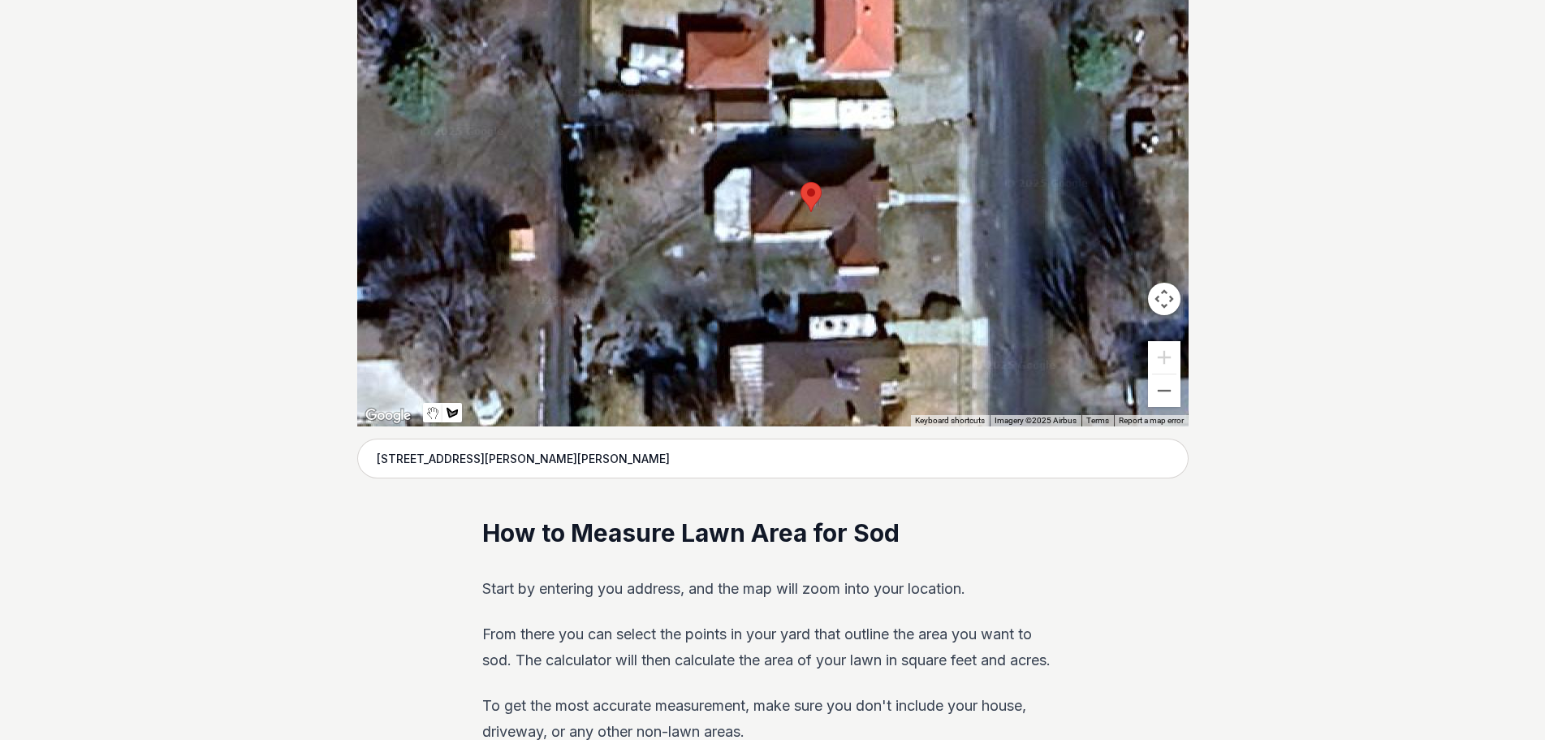
click at [933, 121] on div at bounding box center [772, 182] width 831 height 487
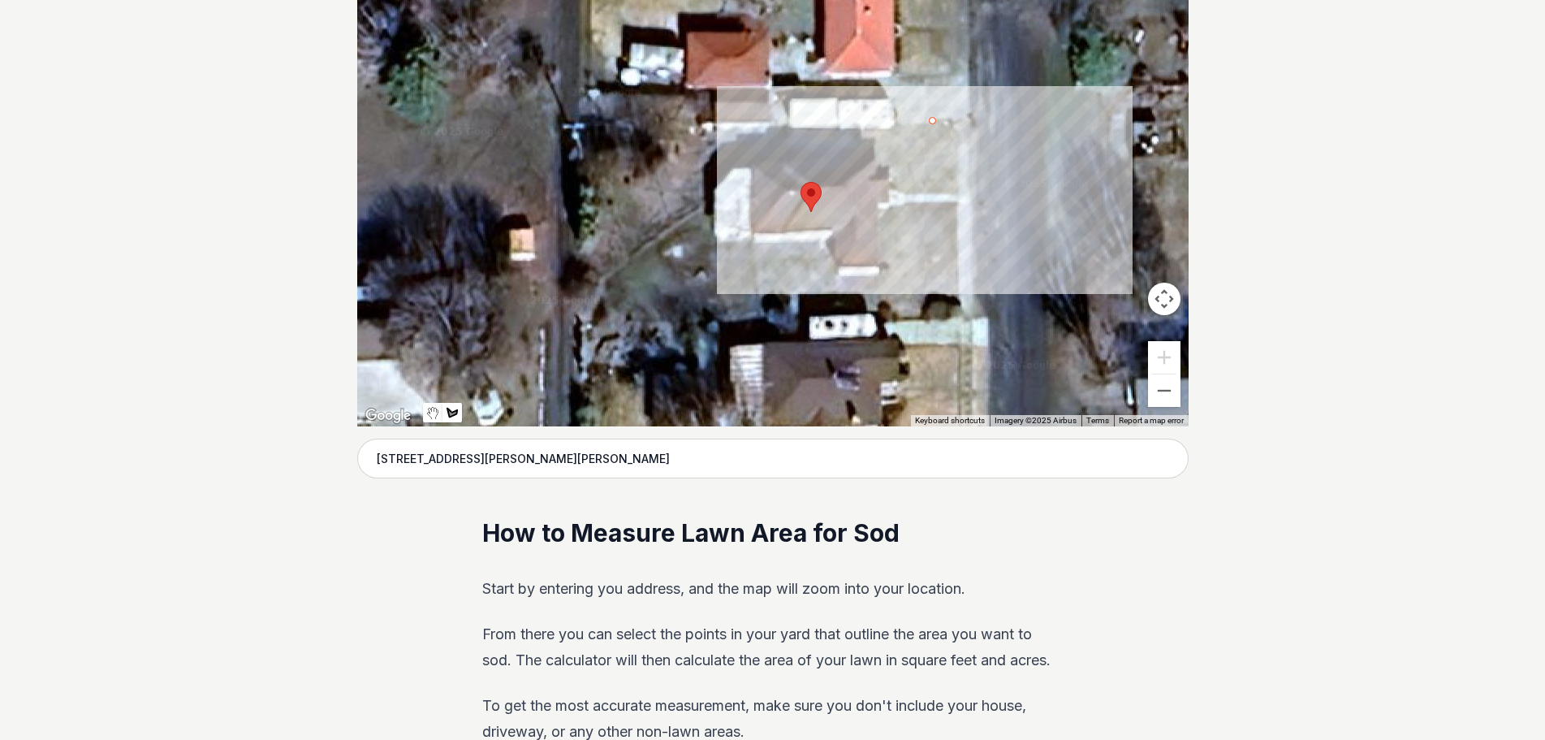
click at [944, 127] on div at bounding box center [772, 182] width 831 height 487
click at [950, 129] on div at bounding box center [772, 182] width 831 height 487
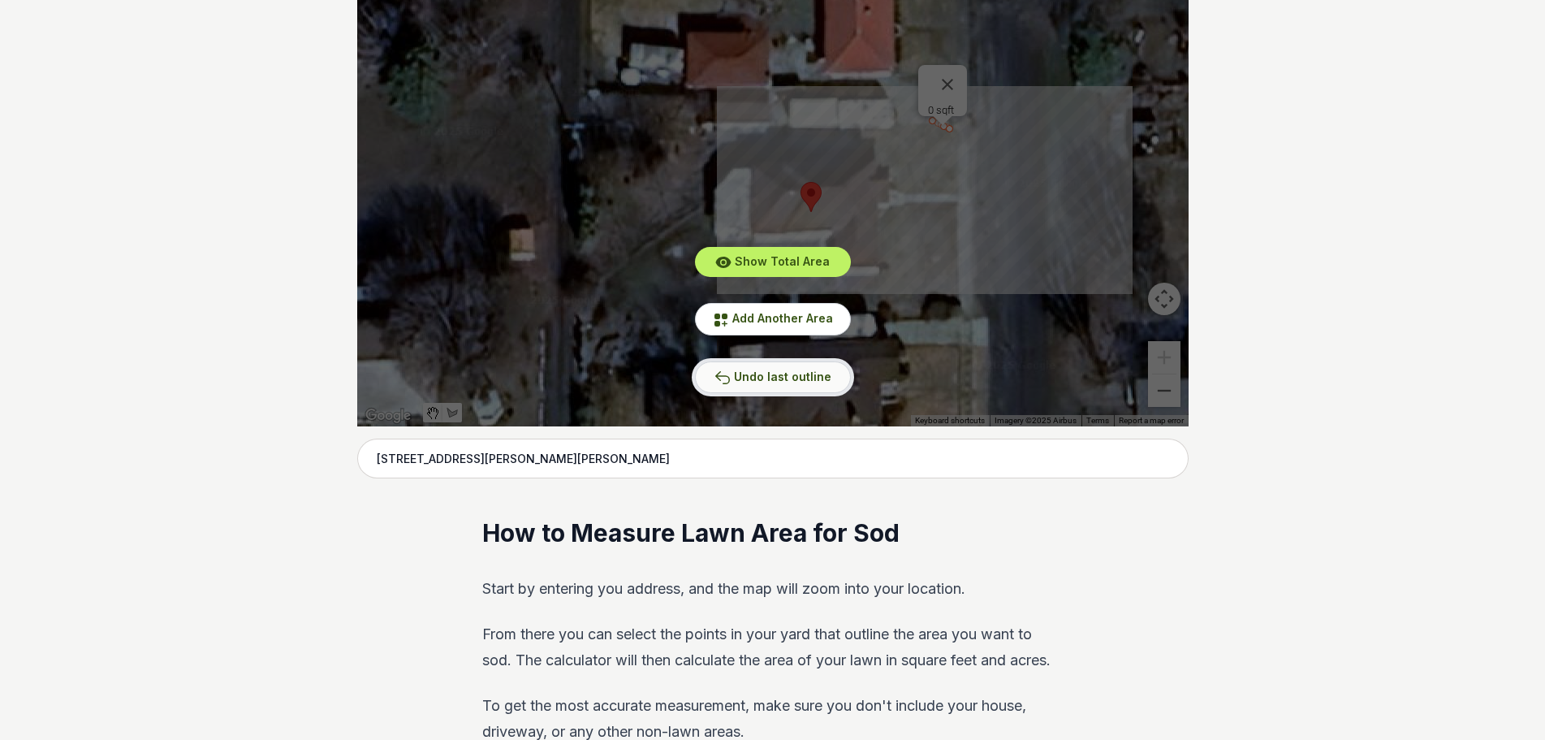
click at [790, 372] on span "Undo last outline" at bounding box center [782, 376] width 97 height 14
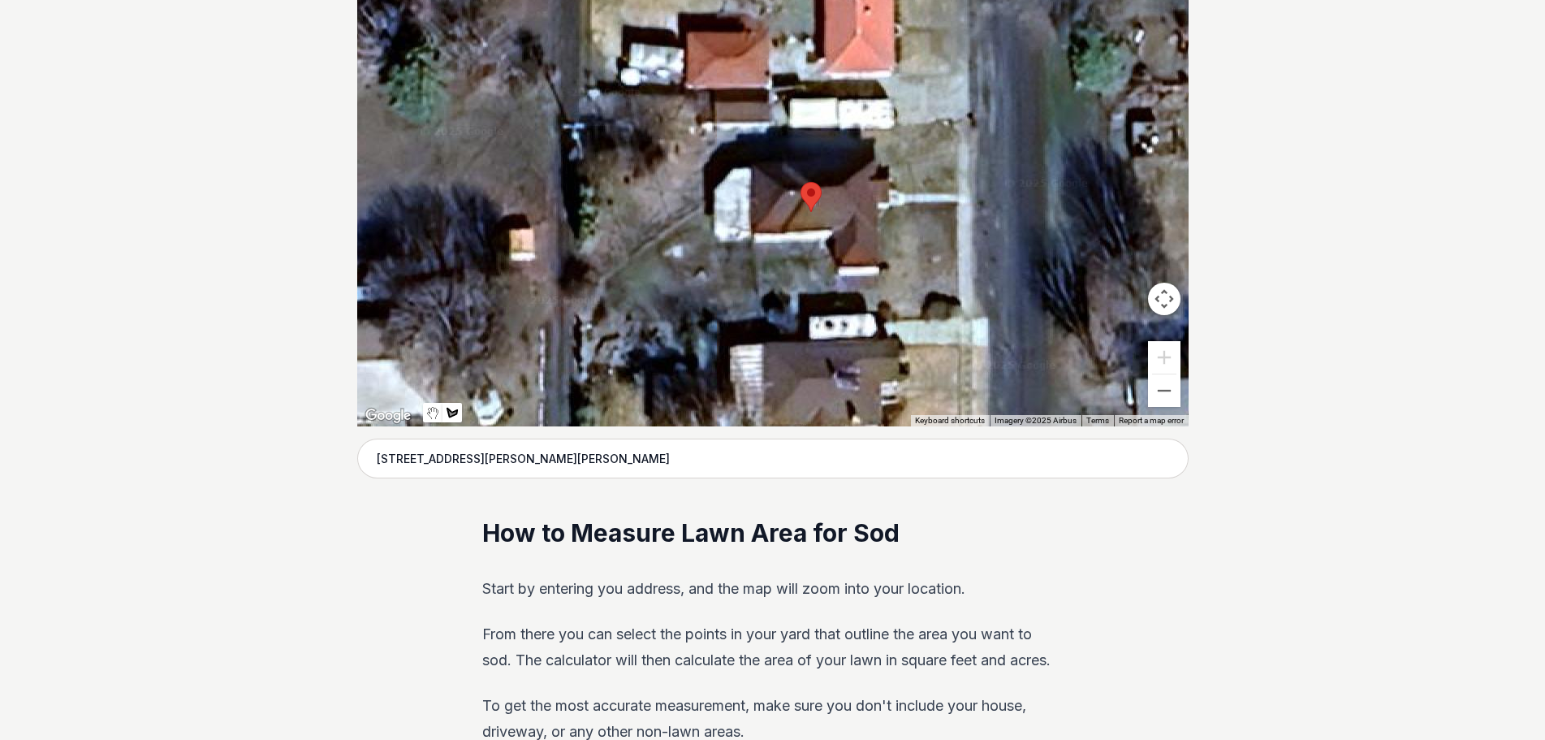
click at [954, 122] on div at bounding box center [772, 182] width 831 height 487
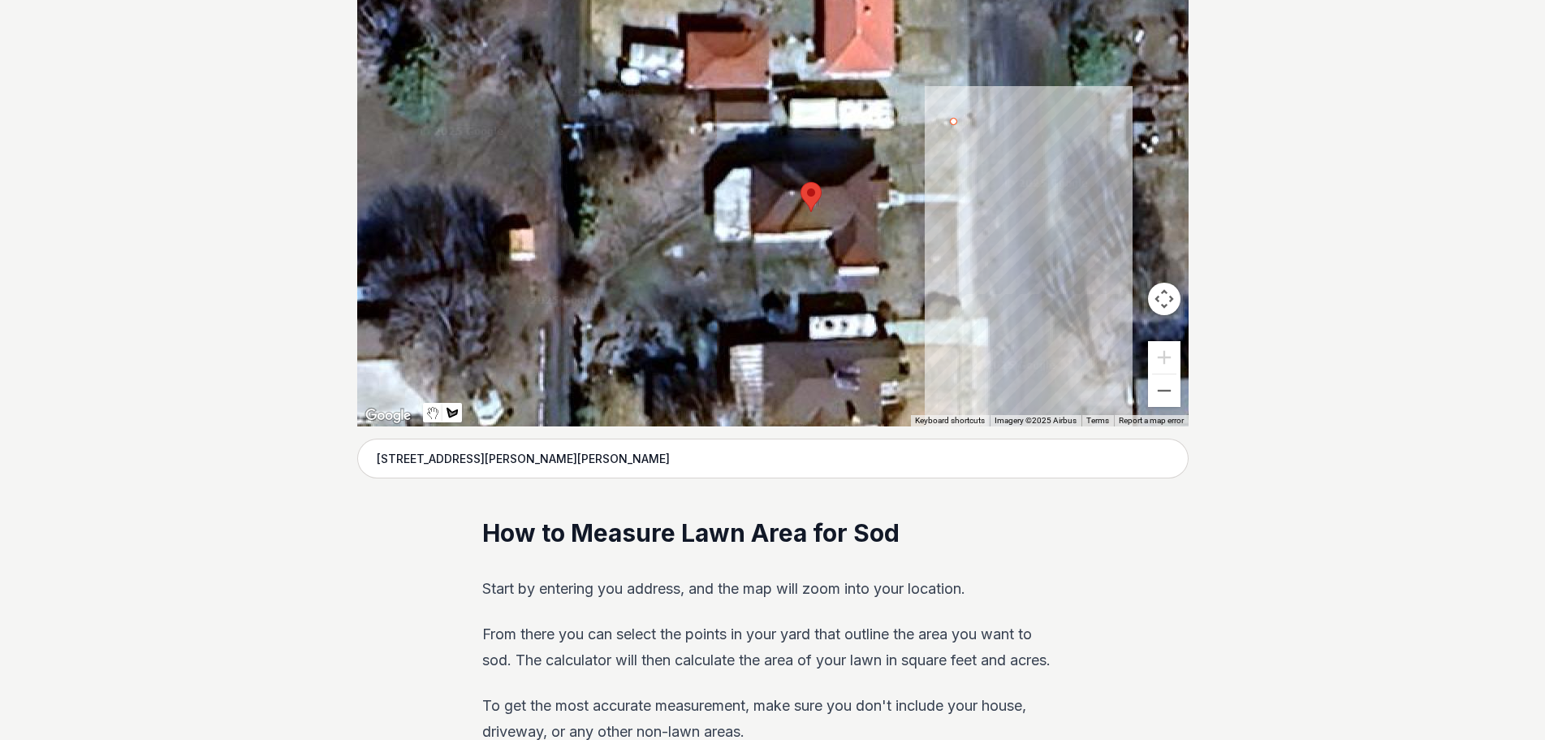
click at [956, 282] on div at bounding box center [772, 182] width 831 height 487
click at [952, 287] on div at bounding box center [772, 182] width 831 height 487
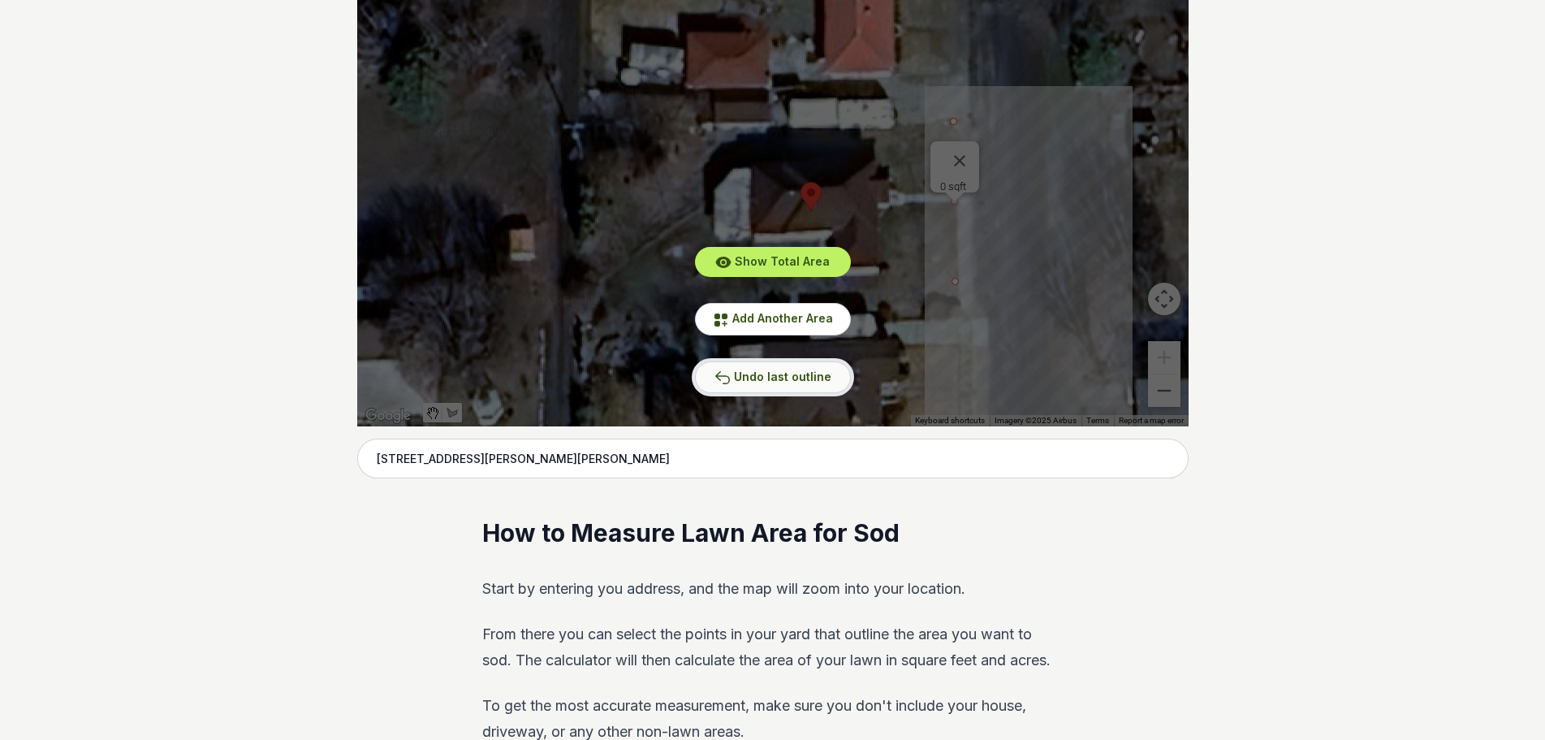
click at [770, 379] on span "Undo last outline" at bounding box center [782, 376] width 97 height 14
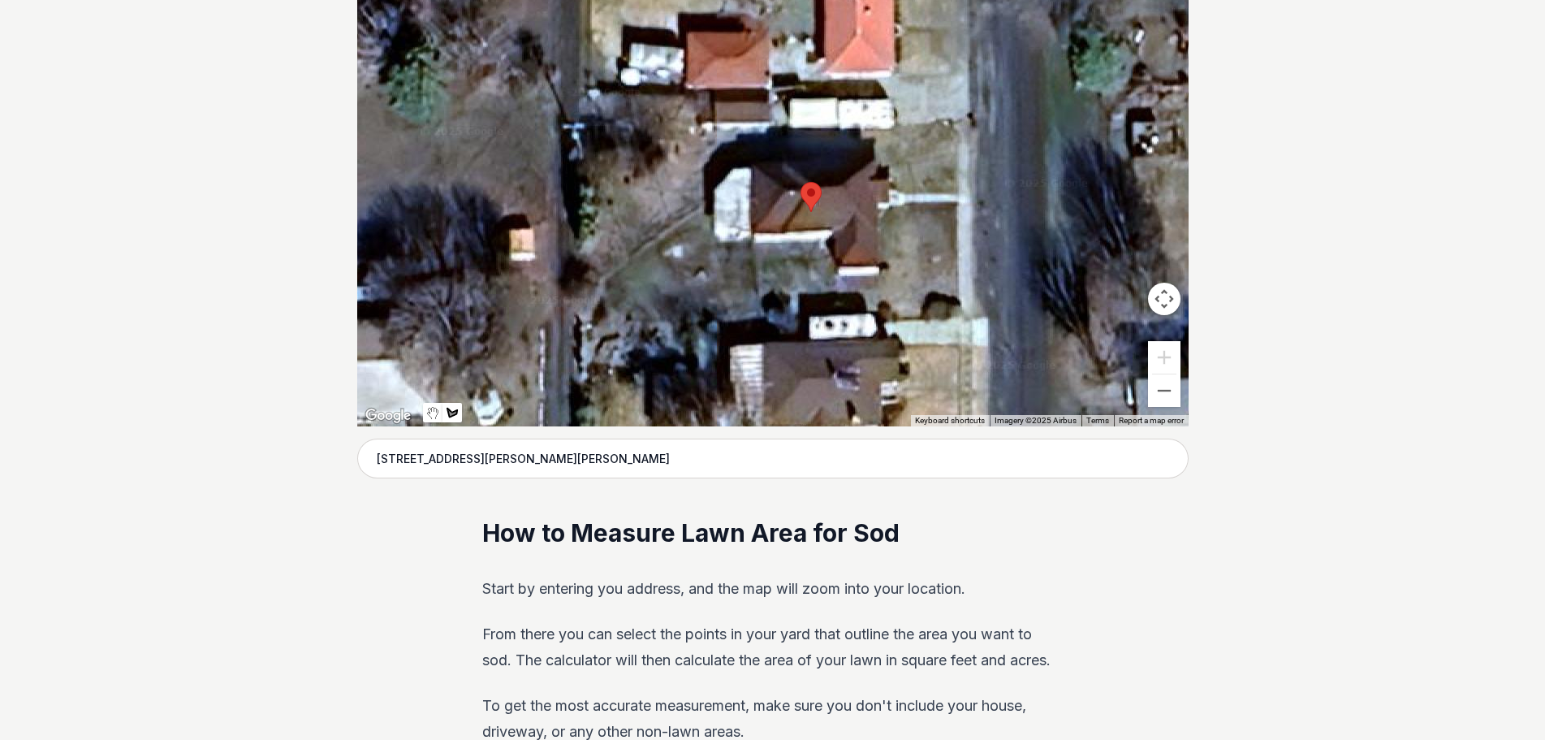
click at [957, 123] on div at bounding box center [772, 182] width 831 height 487
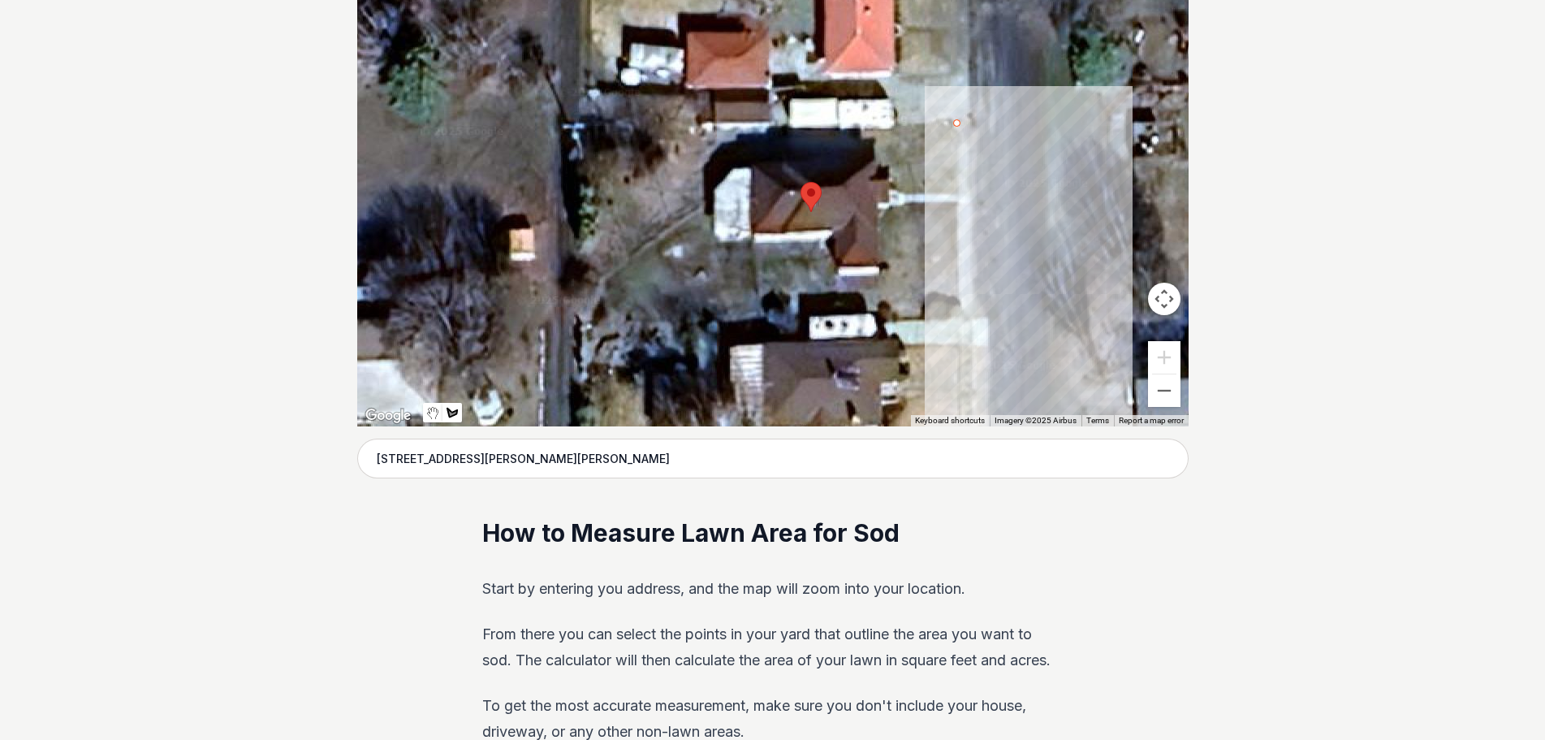
click at [956, 288] on div at bounding box center [772, 182] width 831 height 487
click at [942, 300] on div at bounding box center [772, 182] width 831 height 487
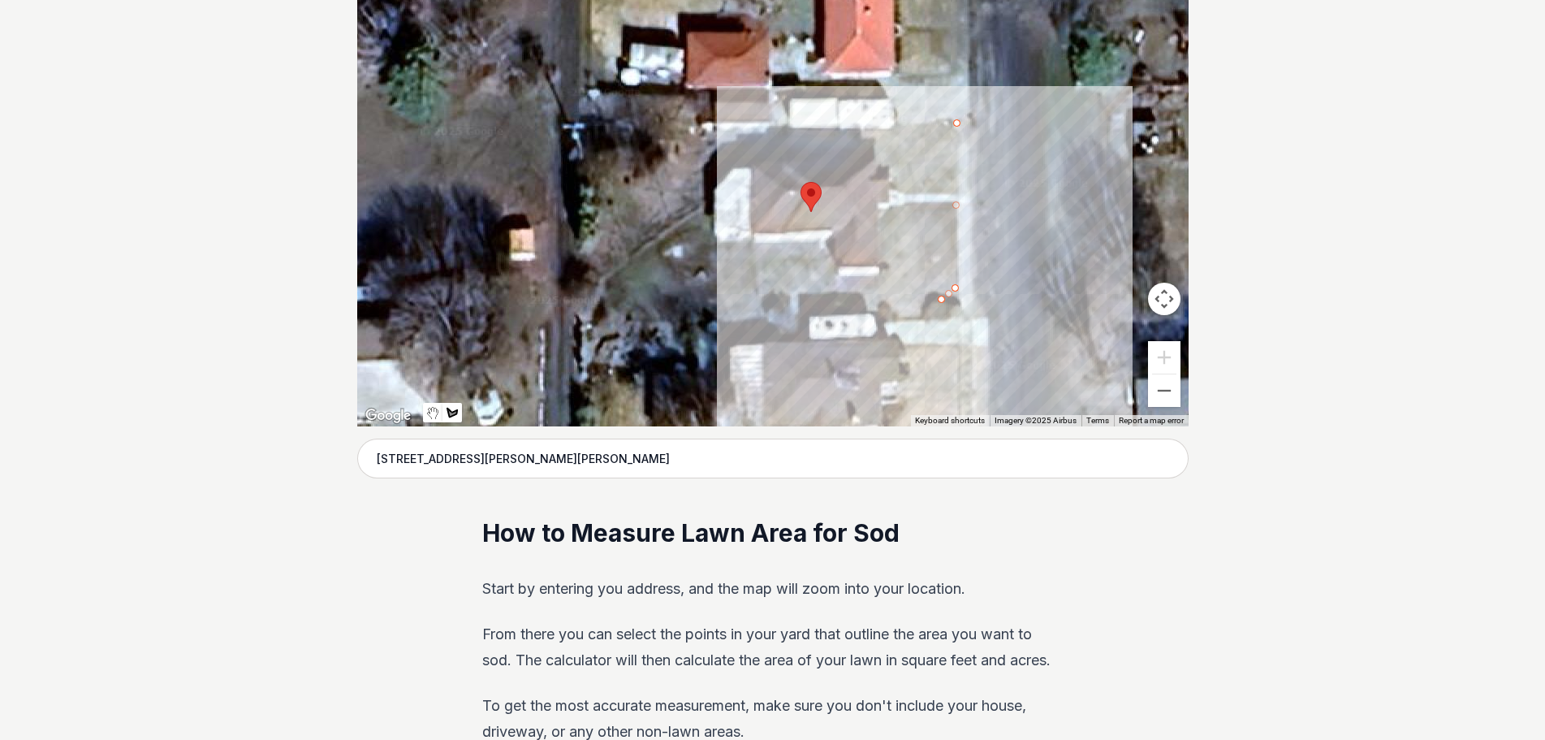
click at [922, 304] on div at bounding box center [772, 182] width 831 height 487
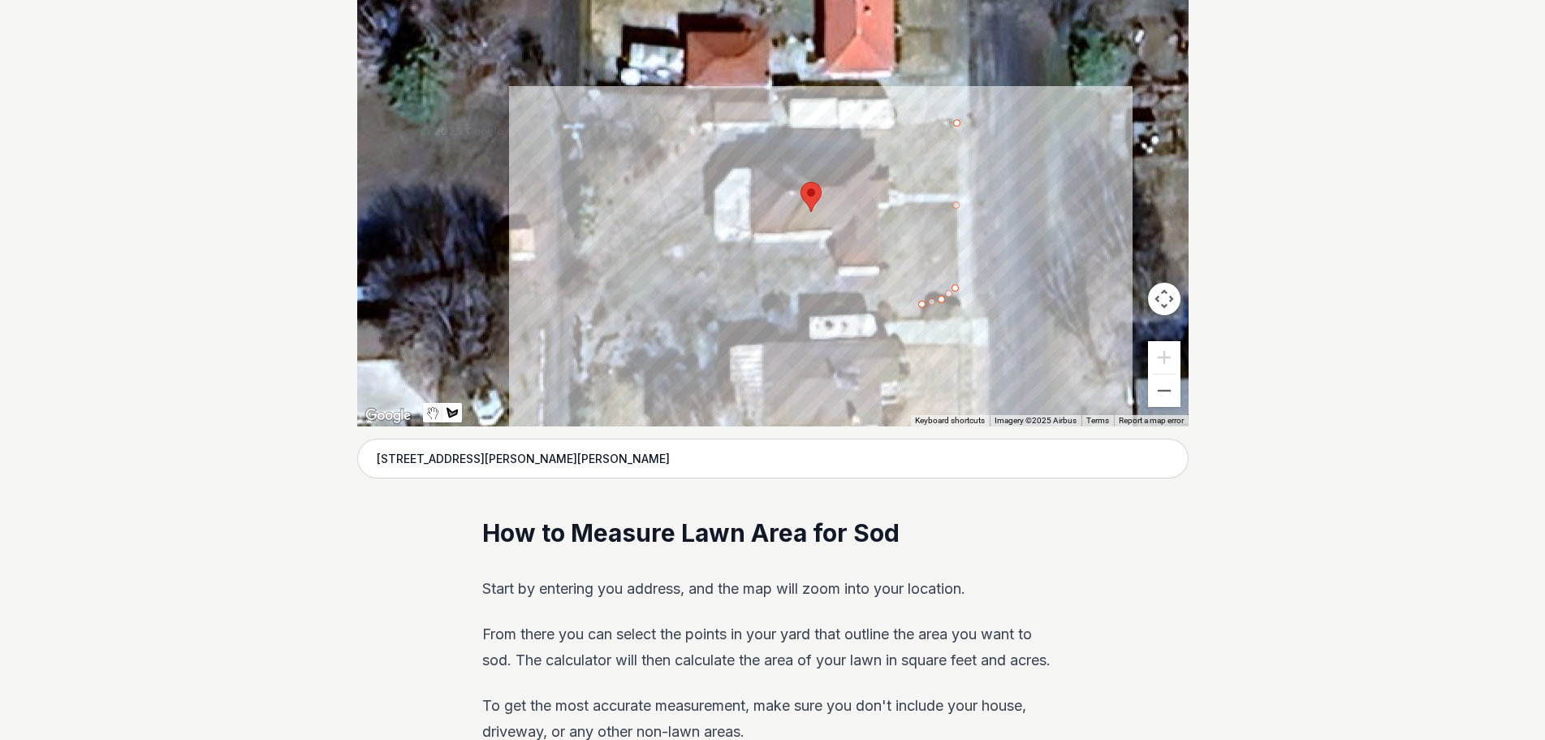
click at [618, 307] on div at bounding box center [772, 182] width 831 height 487
click at [607, 303] on div at bounding box center [772, 182] width 831 height 487
click at [594, 293] on div at bounding box center [772, 182] width 831 height 487
click at [589, 283] on div at bounding box center [772, 182] width 831 height 487
click at [591, 253] on div at bounding box center [772, 182] width 831 height 487
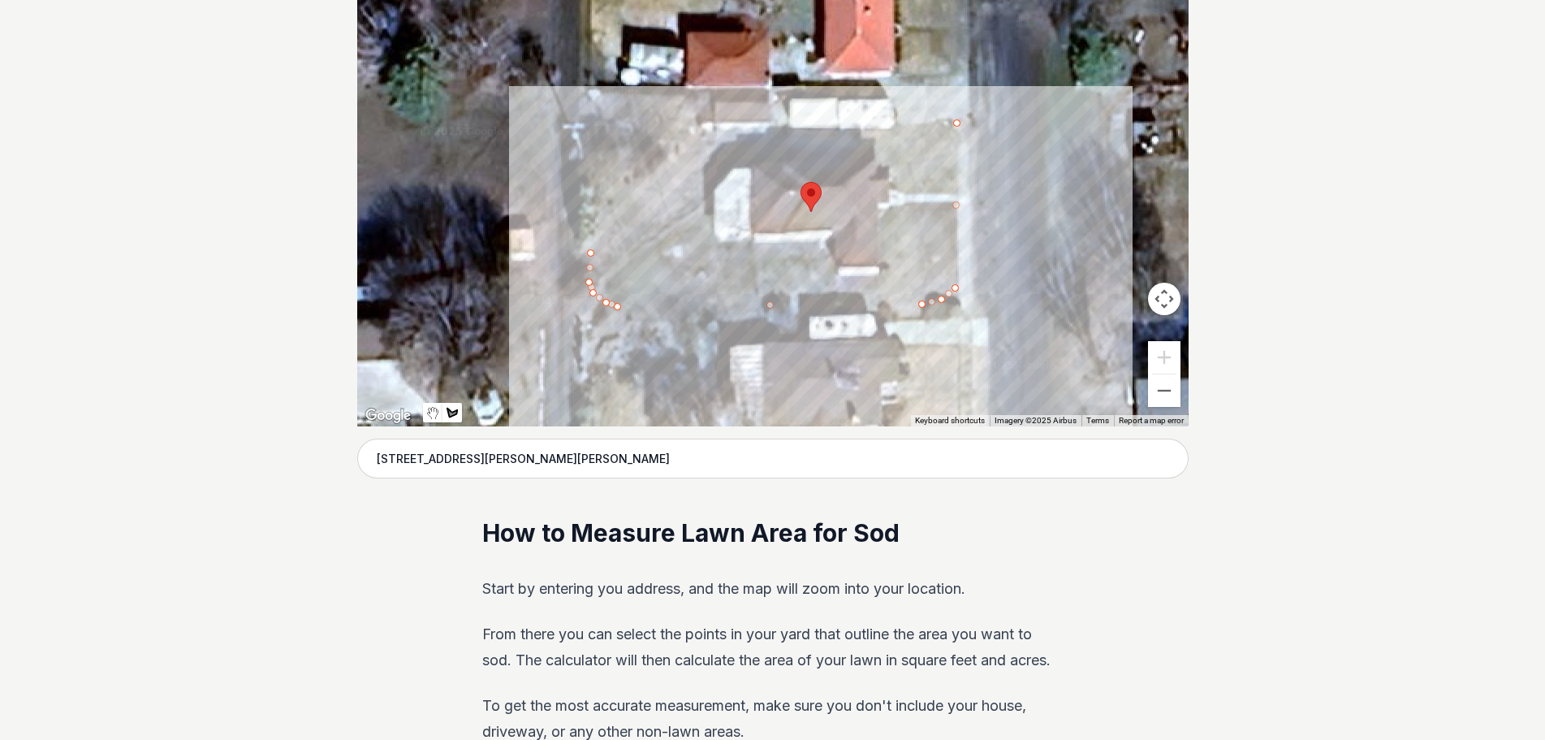
click at [591, 242] on div at bounding box center [772, 182] width 831 height 487
click at [588, 222] on div at bounding box center [772, 182] width 831 height 487
click at [589, 194] on div at bounding box center [772, 182] width 831 height 487
click at [592, 179] on div at bounding box center [772, 182] width 831 height 487
click at [588, 152] on div at bounding box center [772, 182] width 831 height 487
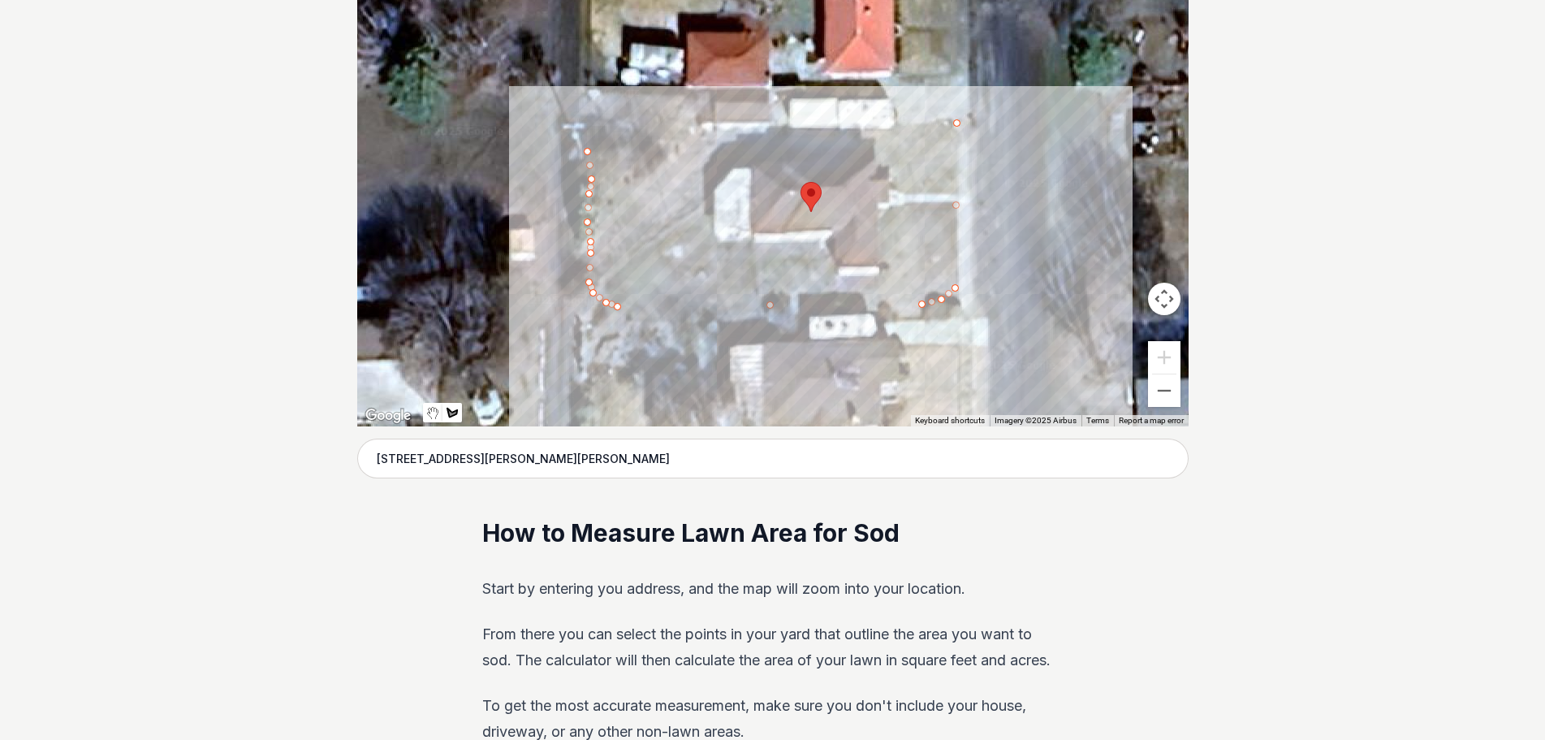
click at [588, 138] on div at bounding box center [772, 182] width 831 height 487
click at [587, 127] on div at bounding box center [772, 182] width 831 height 487
click at [596, 123] on div at bounding box center [772, 182] width 831 height 487
click at [606, 125] on div at bounding box center [772, 182] width 831 height 487
click at [613, 127] on div at bounding box center [772, 182] width 831 height 487
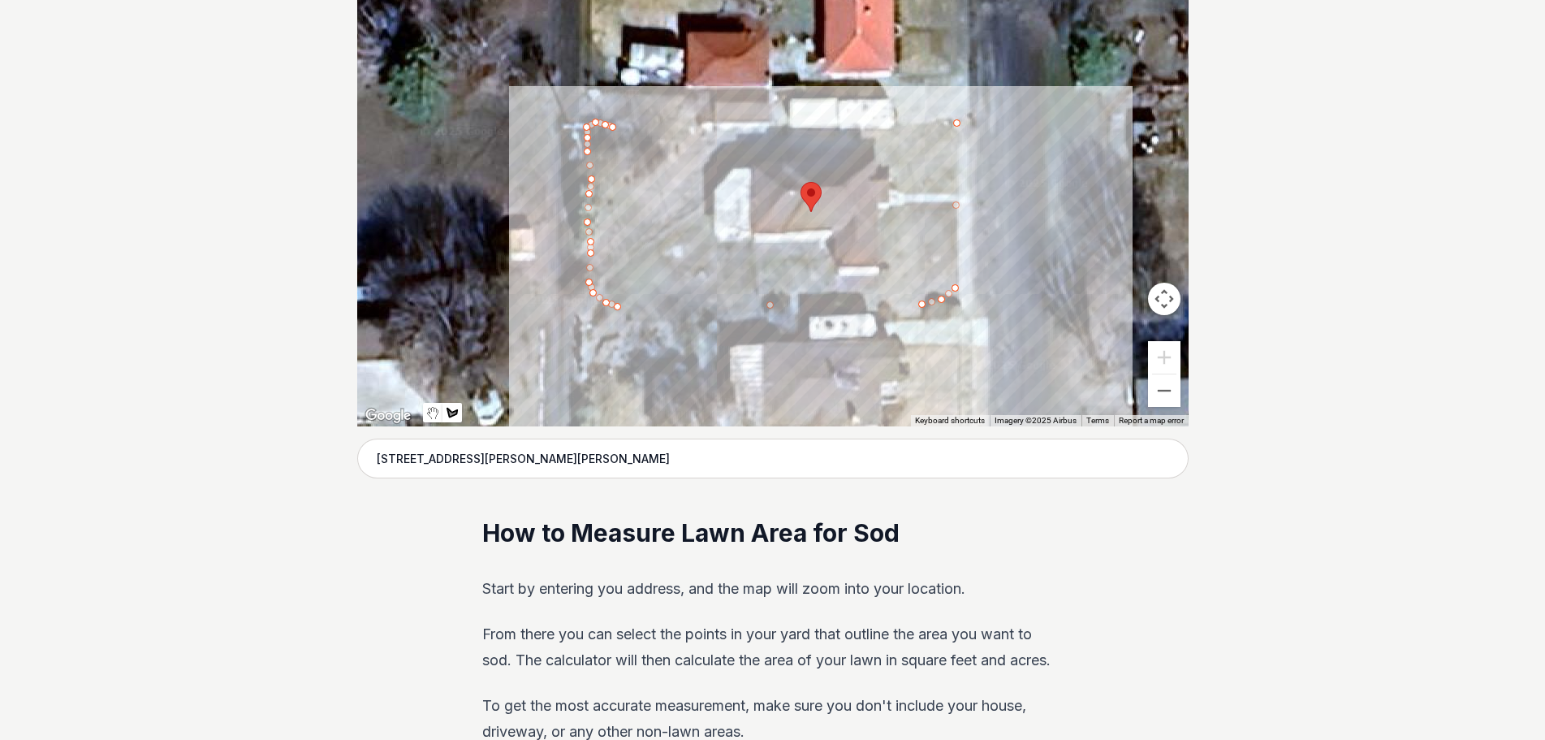
click at [633, 119] on div at bounding box center [772, 182] width 831 height 487
click at [650, 119] on div at bounding box center [772, 182] width 831 height 487
click at [666, 119] on div at bounding box center [772, 182] width 831 height 487
click at [675, 120] on div at bounding box center [772, 182] width 831 height 487
click at [679, 125] on div at bounding box center [772, 182] width 831 height 487
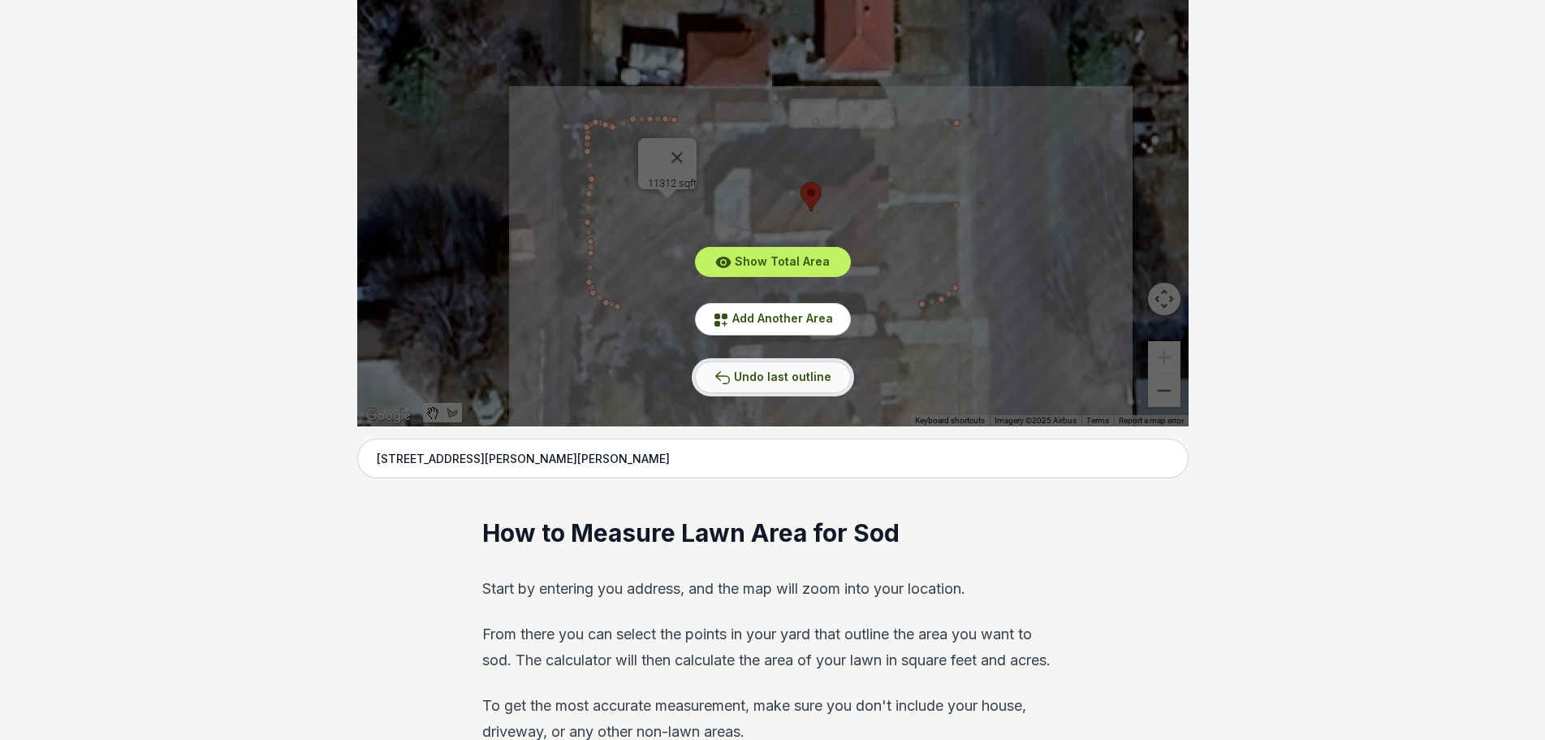
click at [800, 382] on span "Undo last outline" at bounding box center [782, 376] width 97 height 14
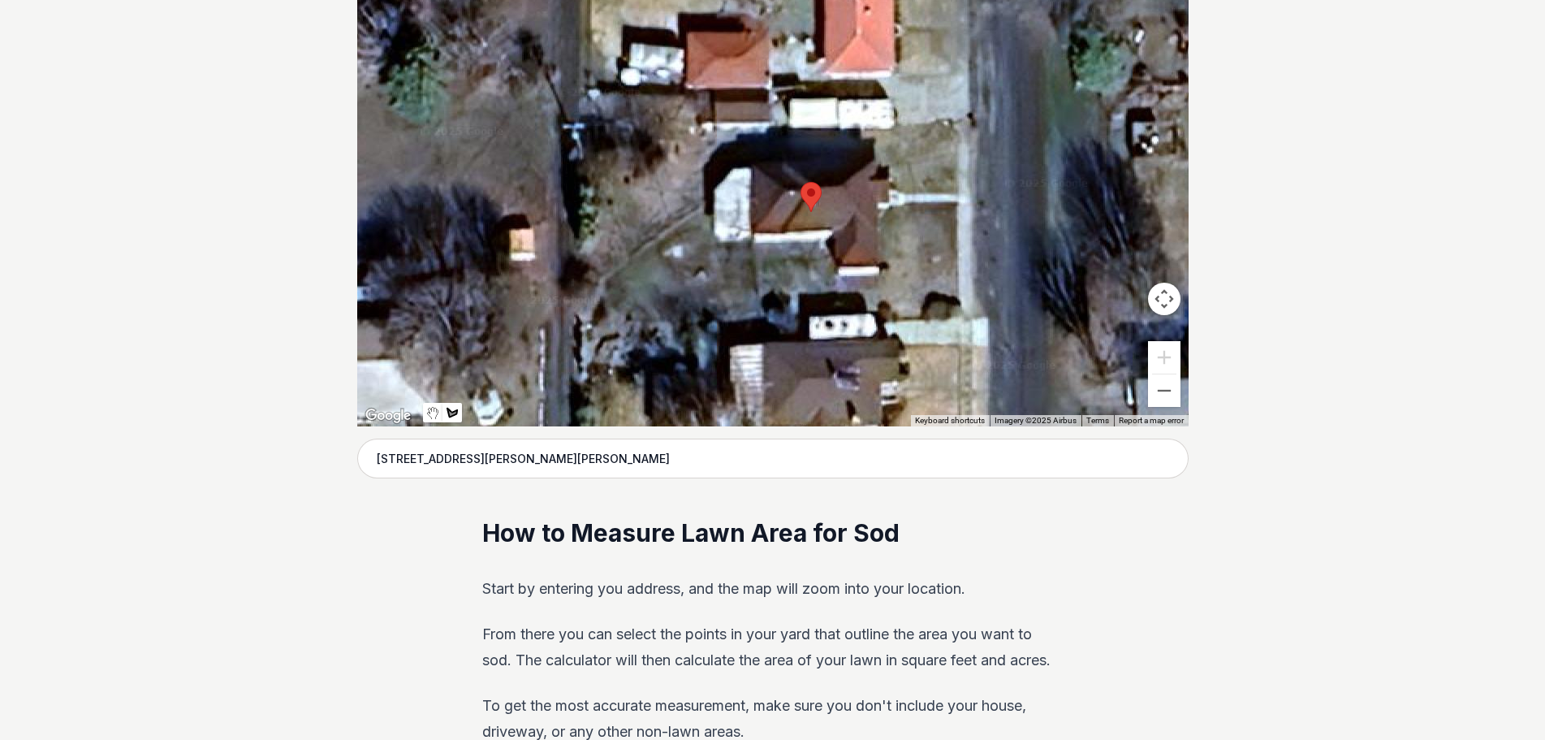
click at [878, 149] on div at bounding box center [772, 182] width 831 height 487
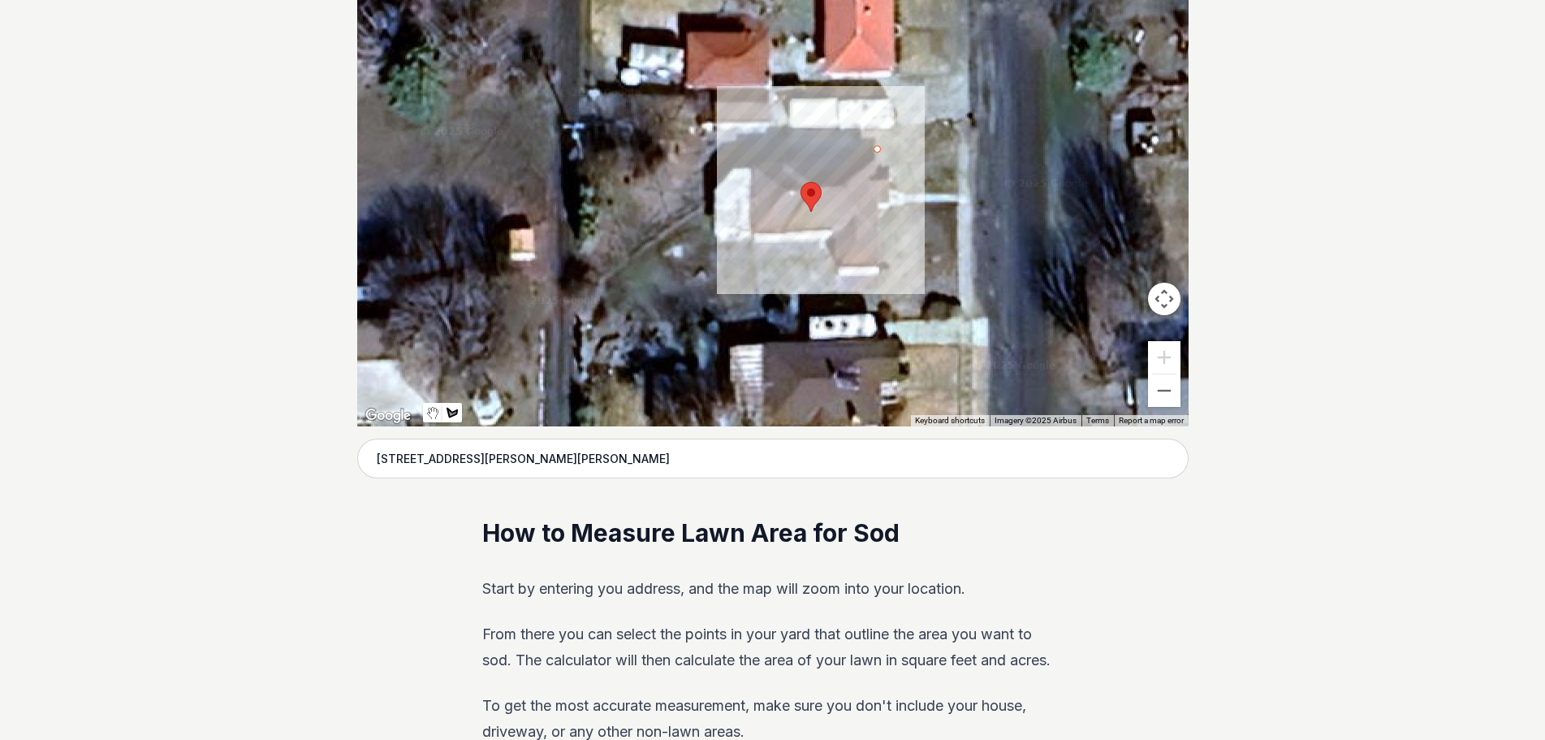
click at [732, 161] on div at bounding box center [772, 182] width 831 height 487
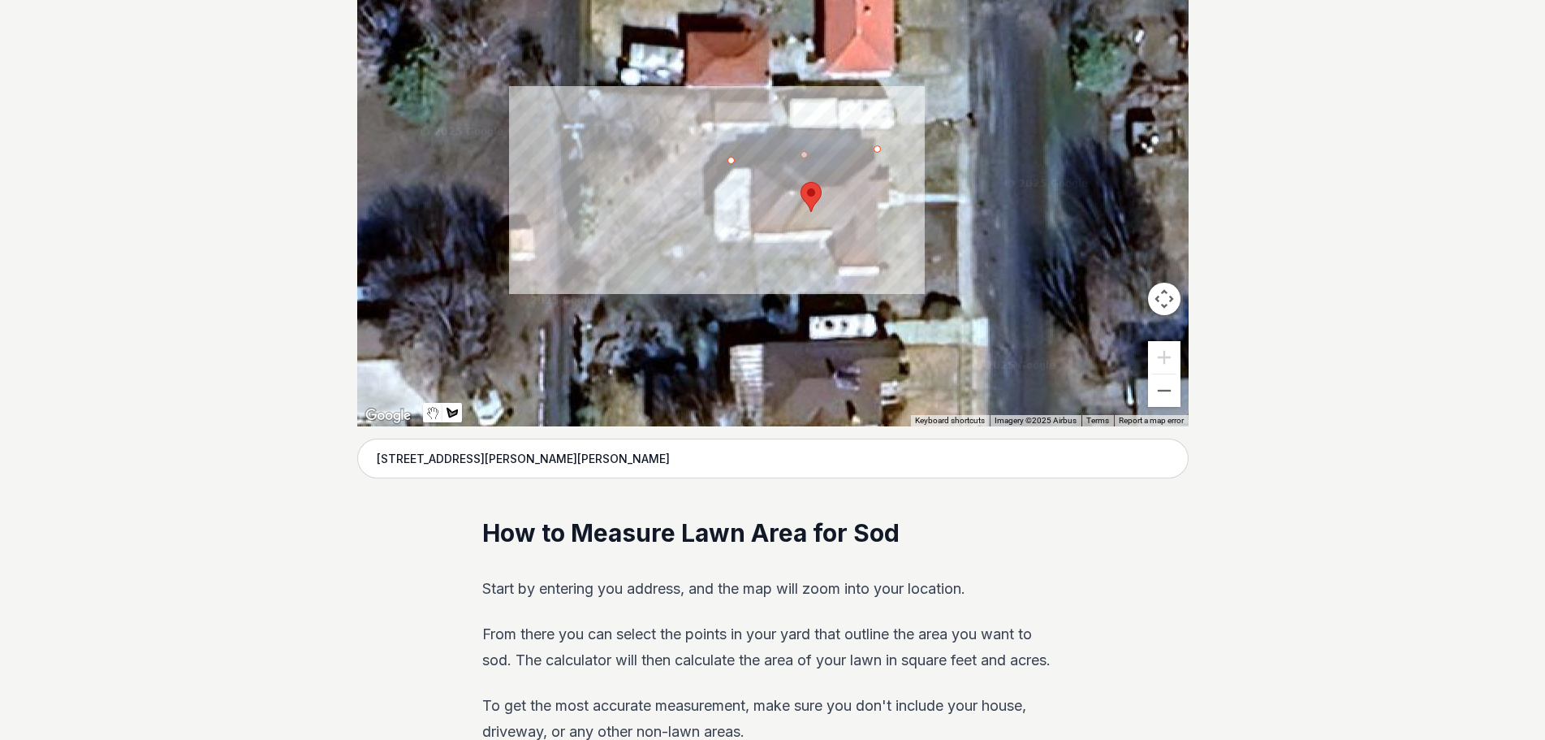
click at [708, 201] on div at bounding box center [772, 182] width 831 height 487
click at [712, 244] on div at bounding box center [772, 182] width 831 height 487
click at [824, 242] on div at bounding box center [772, 182] width 831 height 487
click at [832, 278] on div at bounding box center [772, 182] width 831 height 487
click at [884, 277] on div at bounding box center [772, 182] width 831 height 487
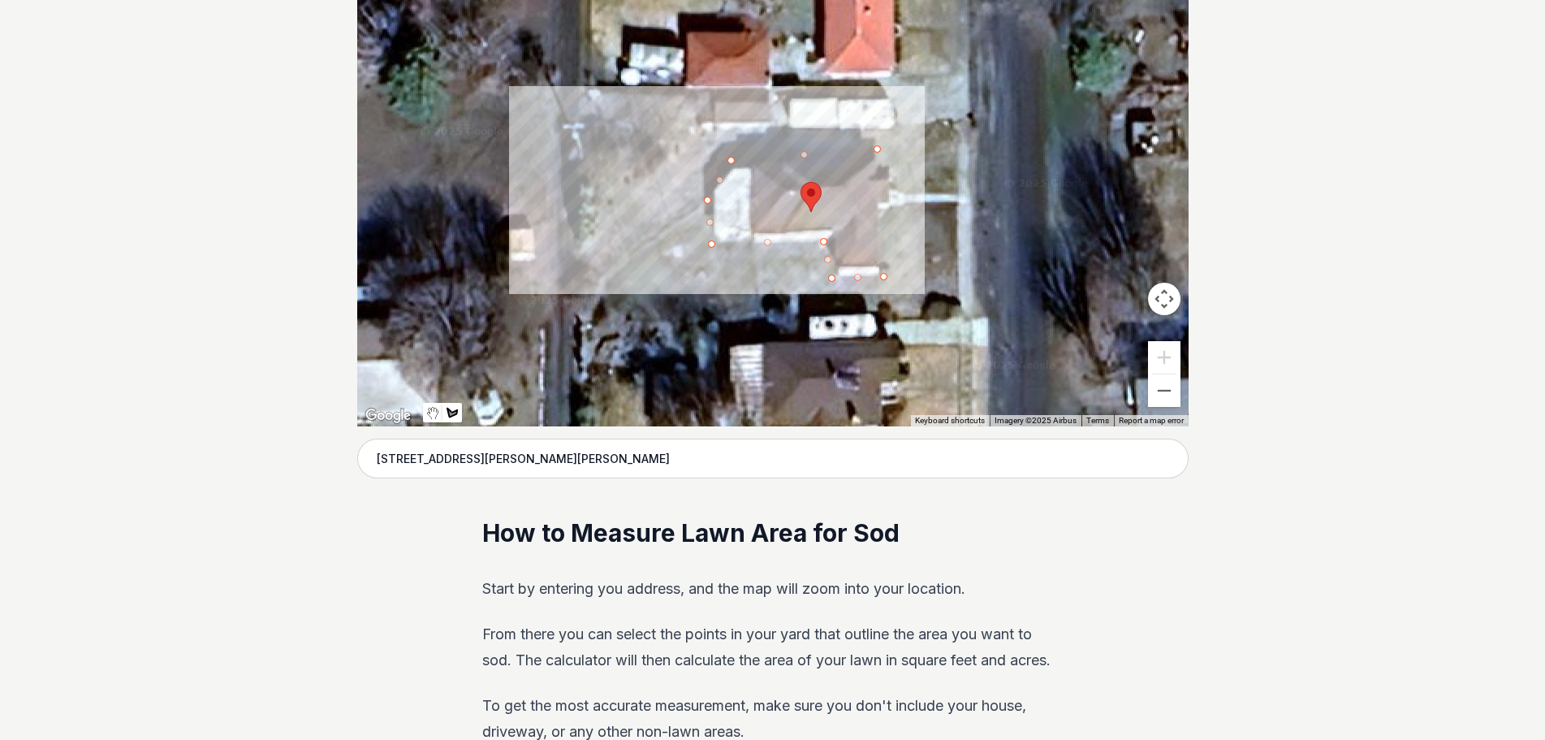
click at [883, 216] on div at bounding box center [772, 182] width 831 height 487
click at [895, 208] on div at bounding box center [772, 182] width 831 height 487
click at [892, 183] on div at bounding box center [772, 182] width 831 height 487
click at [876, 178] on div at bounding box center [772, 182] width 831 height 487
click at [876, 154] on div at bounding box center [772, 182] width 831 height 487
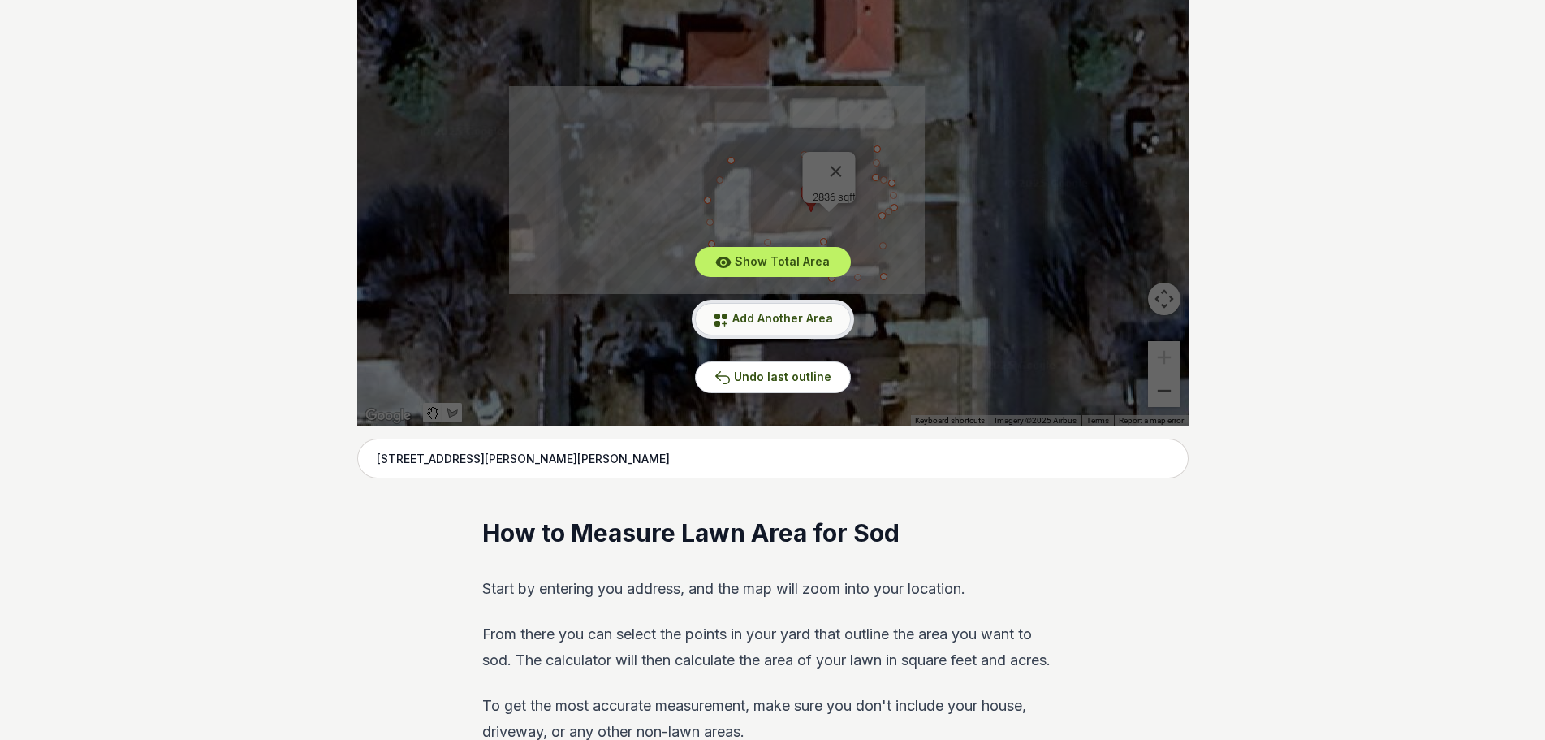
click at [823, 322] on span "Add Another Area" at bounding box center [782, 318] width 101 height 14
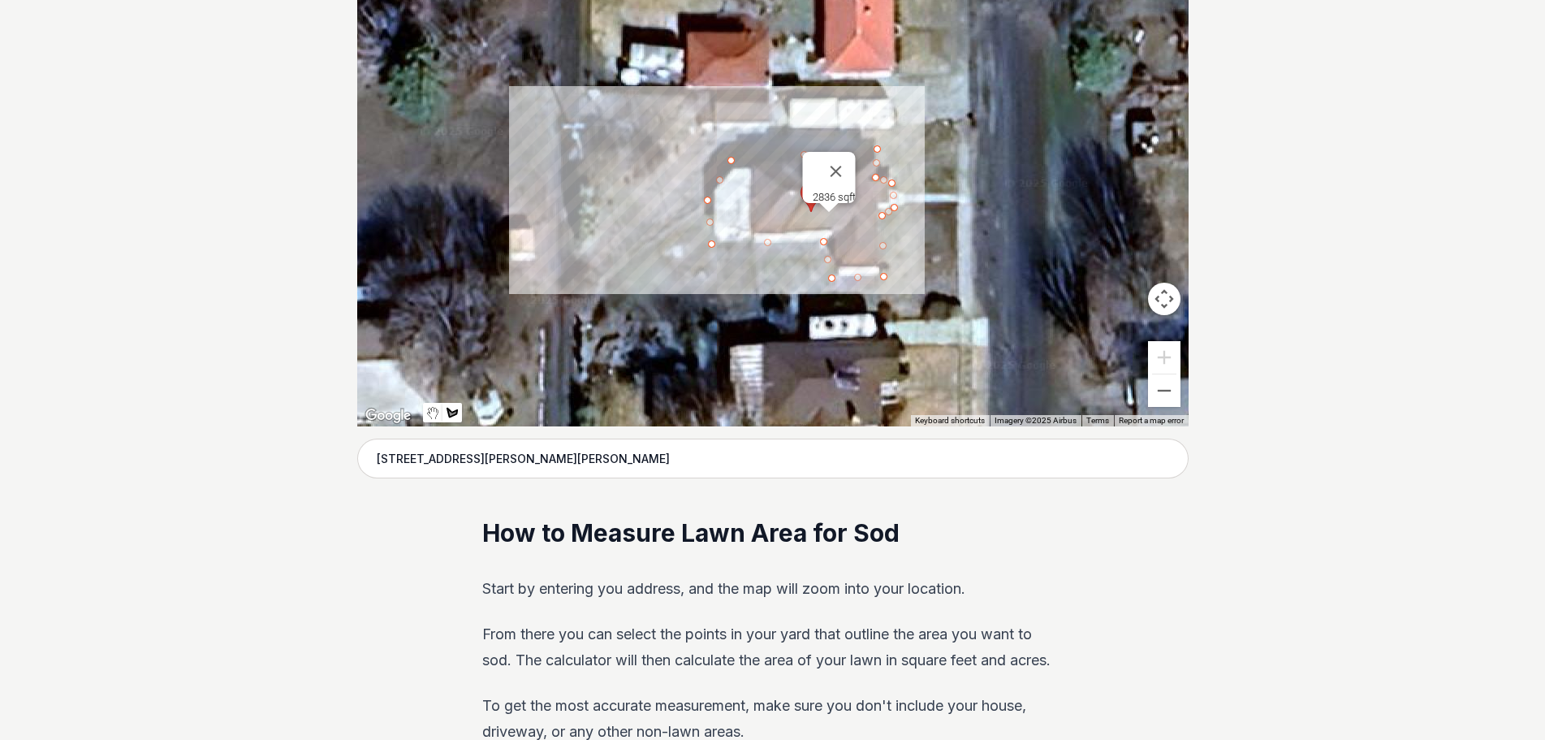
click at [958, 123] on div at bounding box center [772, 182] width 831 height 487
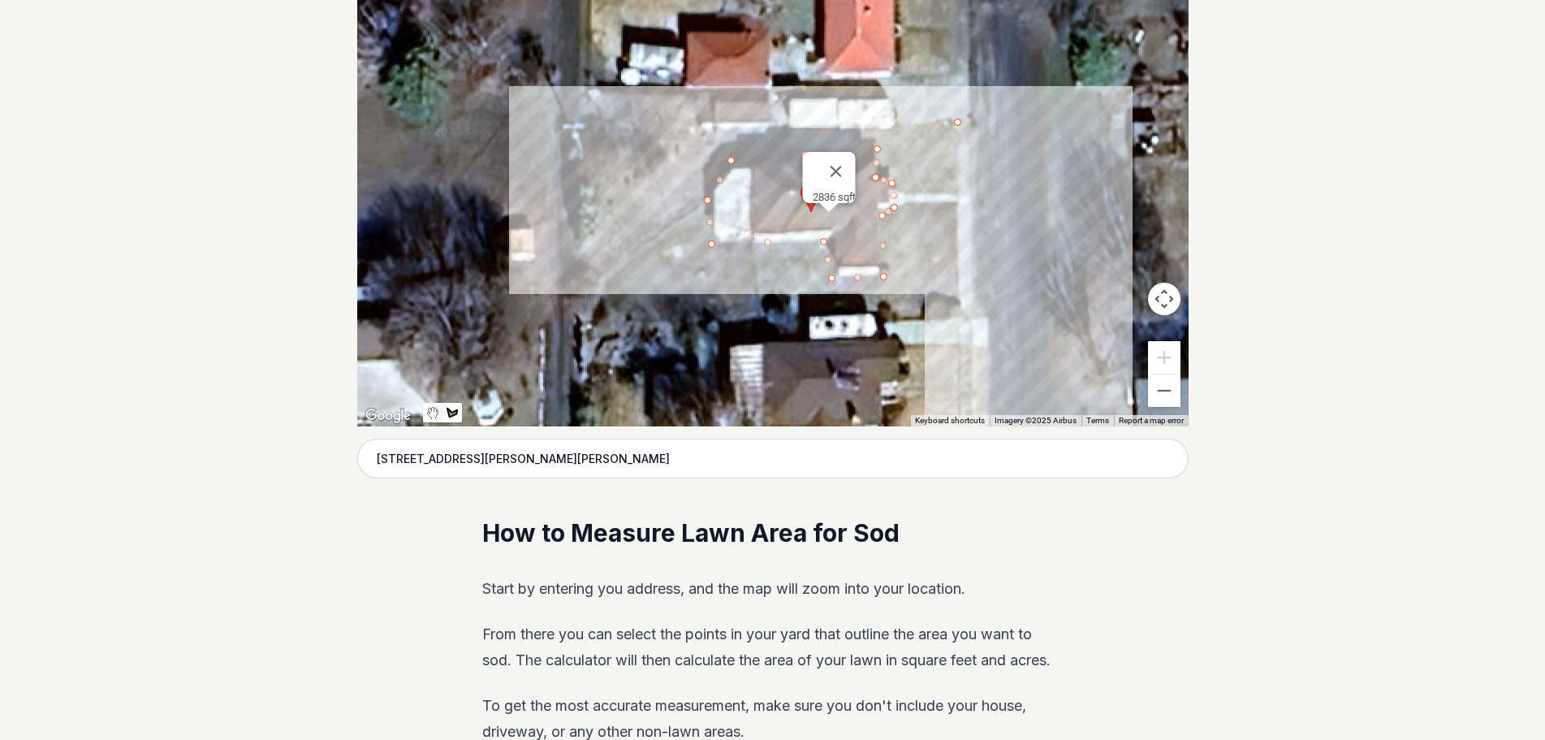
click at [958, 306] on div at bounding box center [772, 182] width 831 height 487
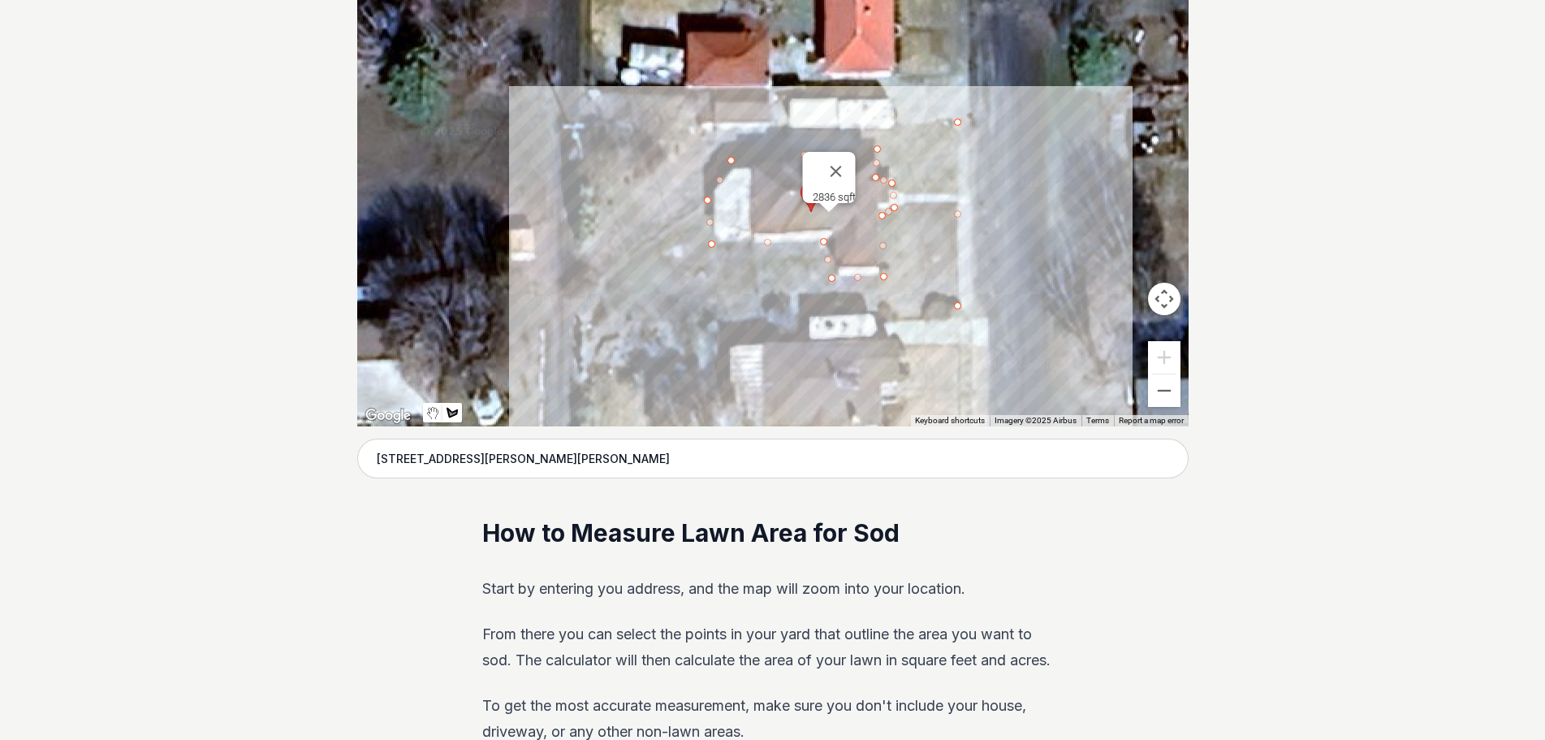
click at [575, 321] on div at bounding box center [772, 182] width 831 height 487
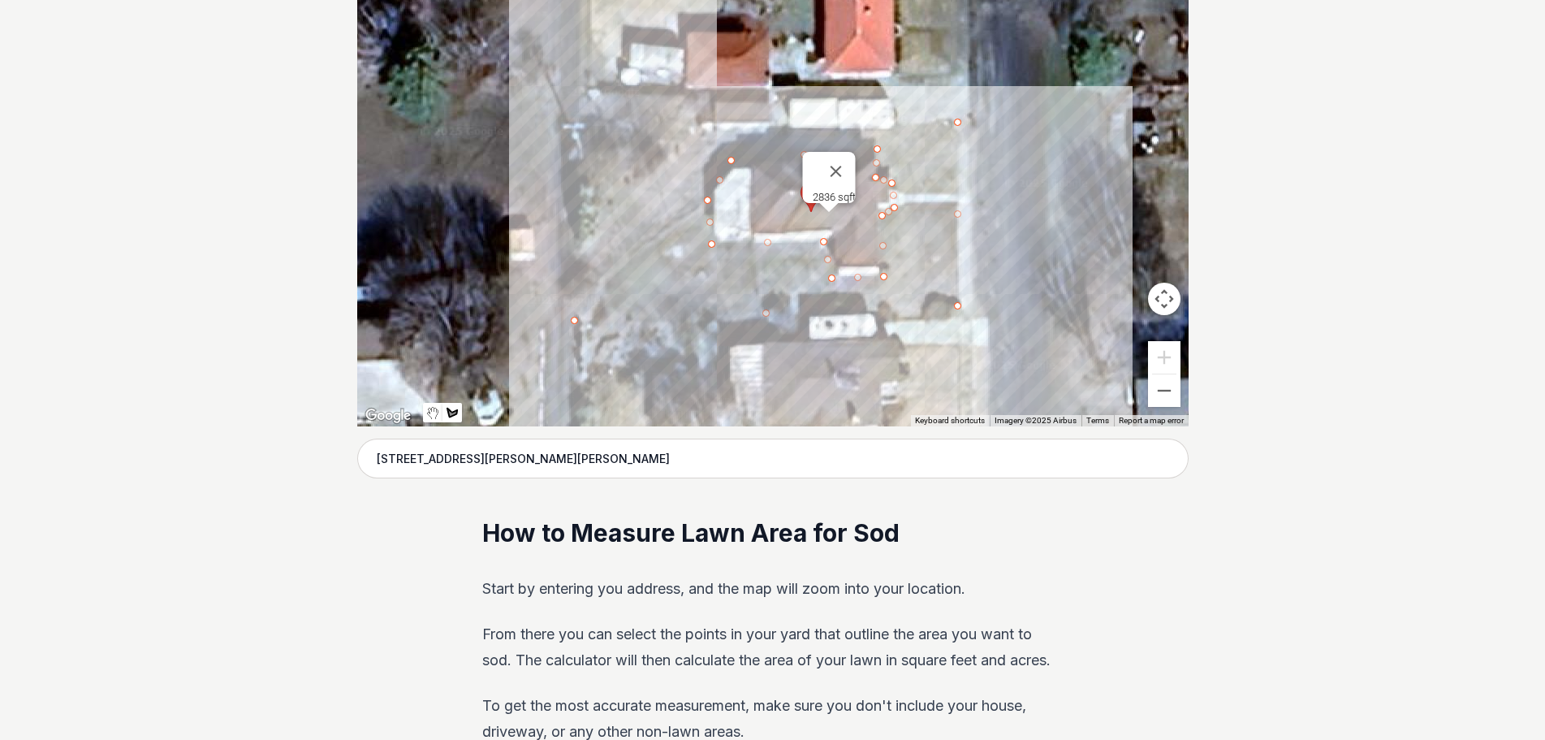
click at [583, 97] on div at bounding box center [772, 182] width 831 height 487
click at [689, 97] on div at bounding box center [772, 182] width 831 height 487
click at [690, 132] on div at bounding box center [772, 182] width 831 height 487
click at [954, 123] on div at bounding box center [772, 182] width 831 height 487
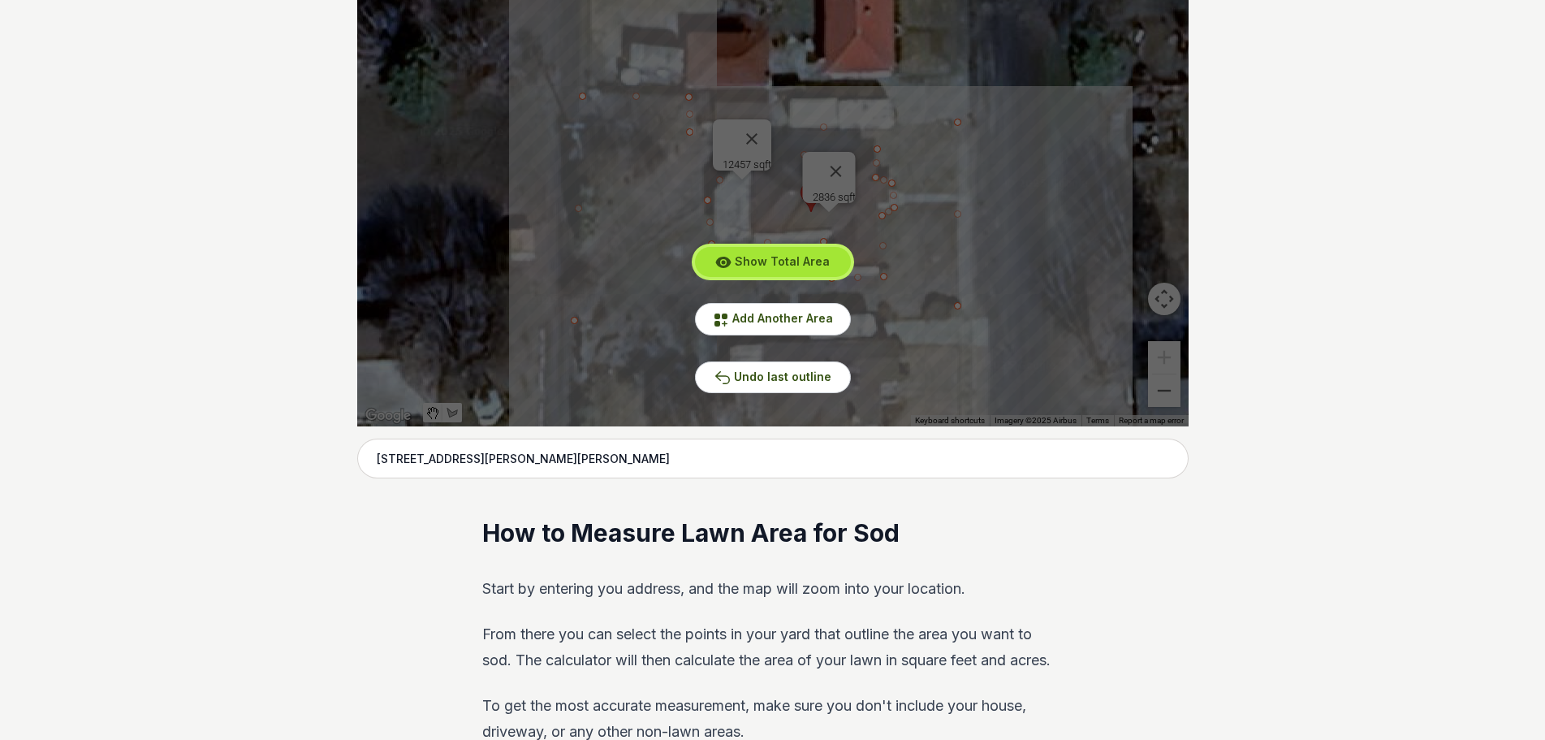
click at [774, 265] on span "Show Total Area" at bounding box center [782, 261] width 95 height 14
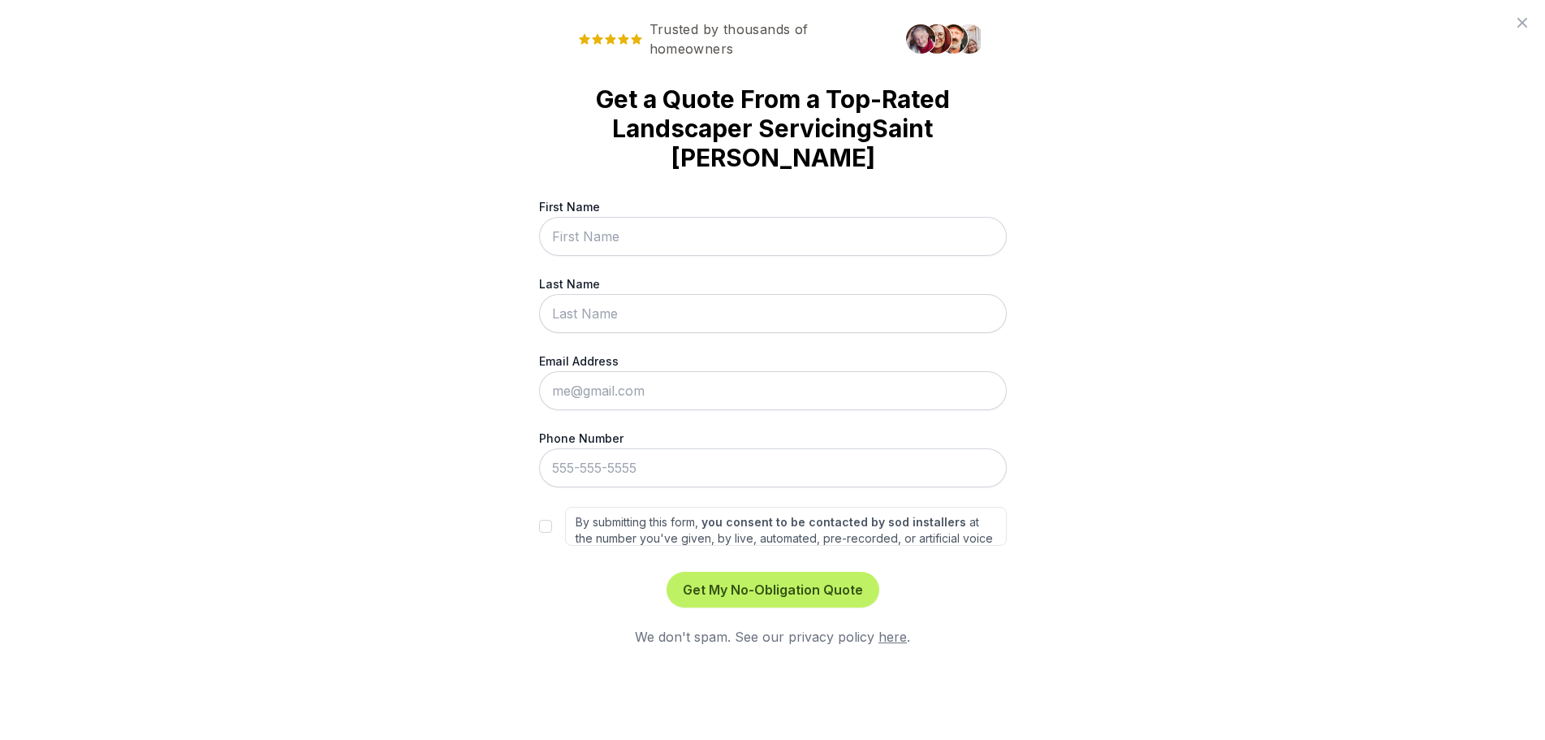
scroll to position [0, 0]
